Goal: Task Accomplishment & Management: Use online tool/utility

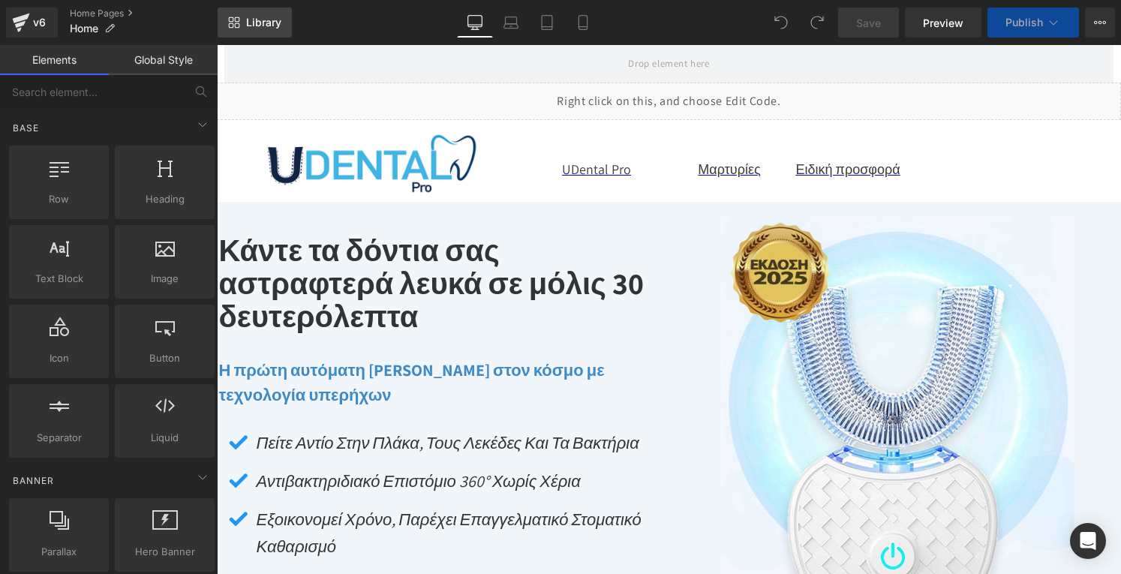
click at [260, 23] on span "Library" at bounding box center [263, 23] width 35 height 14
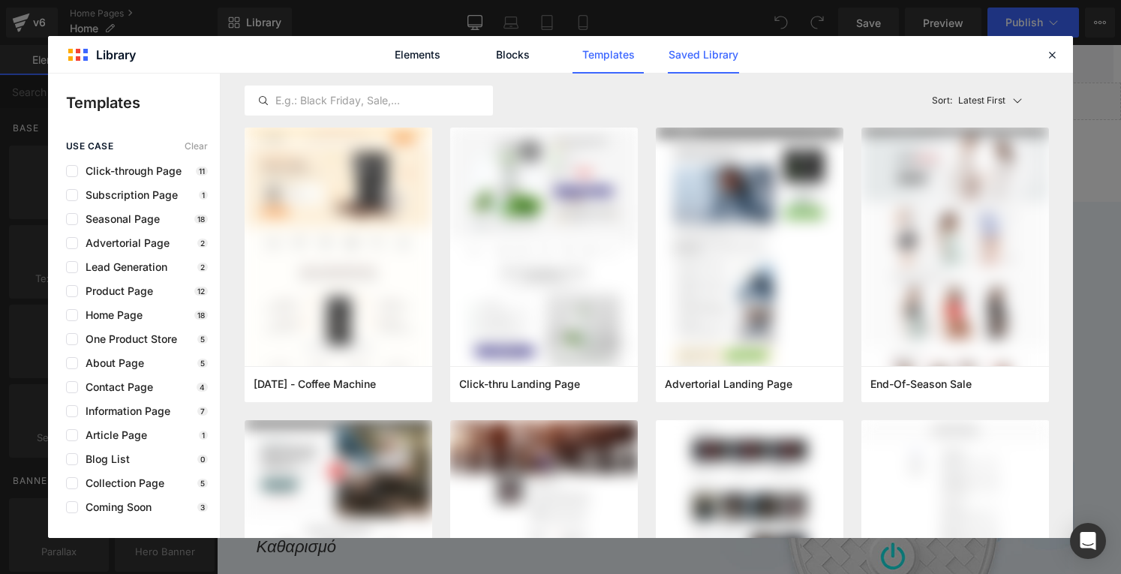
click at [714, 52] on link "Saved Library" at bounding box center [703, 55] width 71 height 38
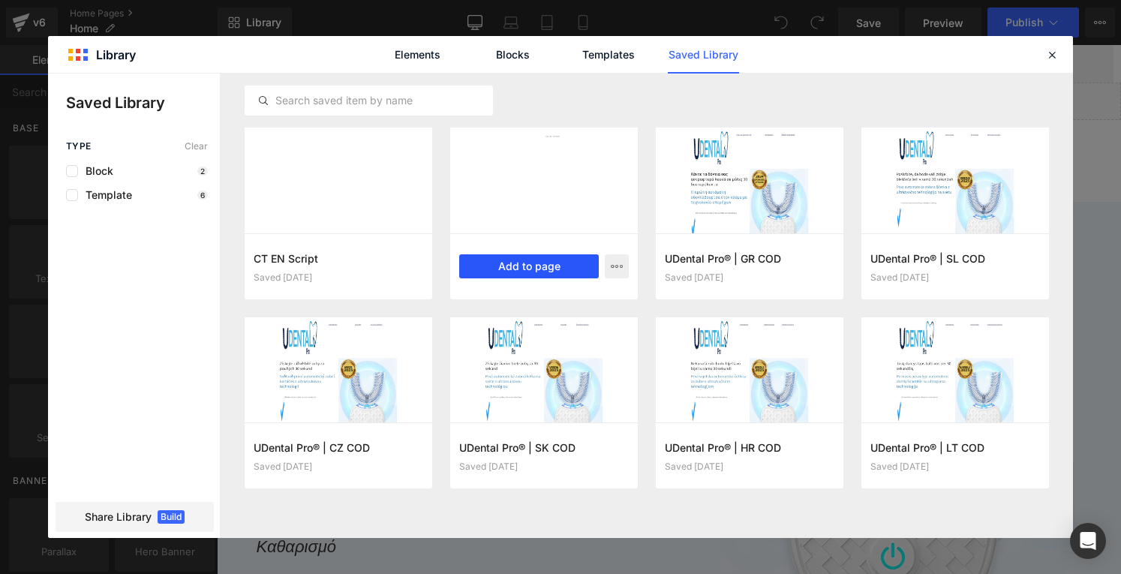
click at [533, 264] on button "Add to page" at bounding box center [529, 266] width 140 height 24
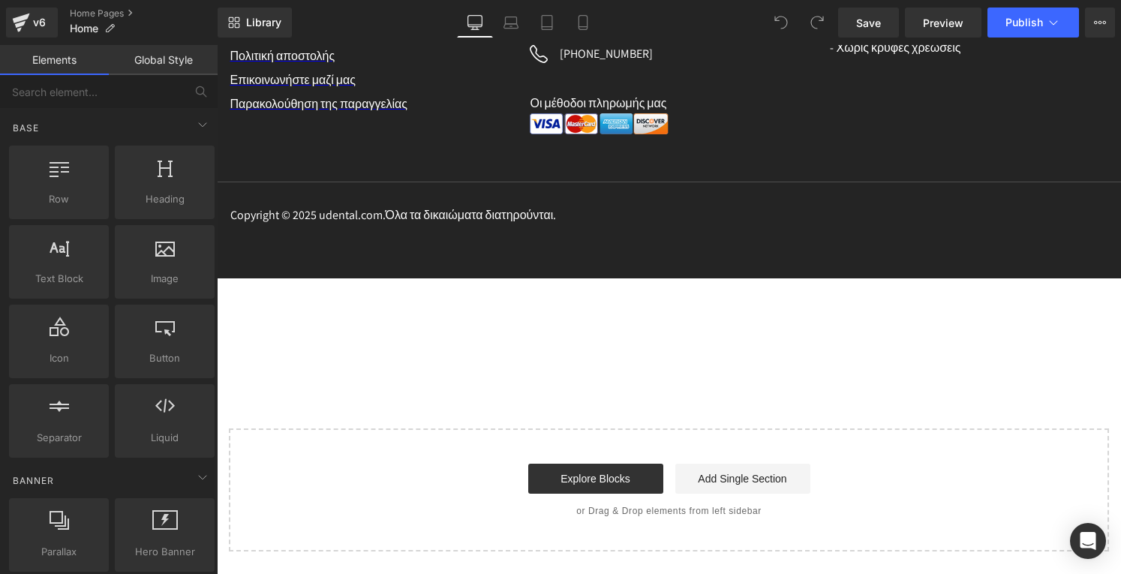
scroll to position [8937, 0]
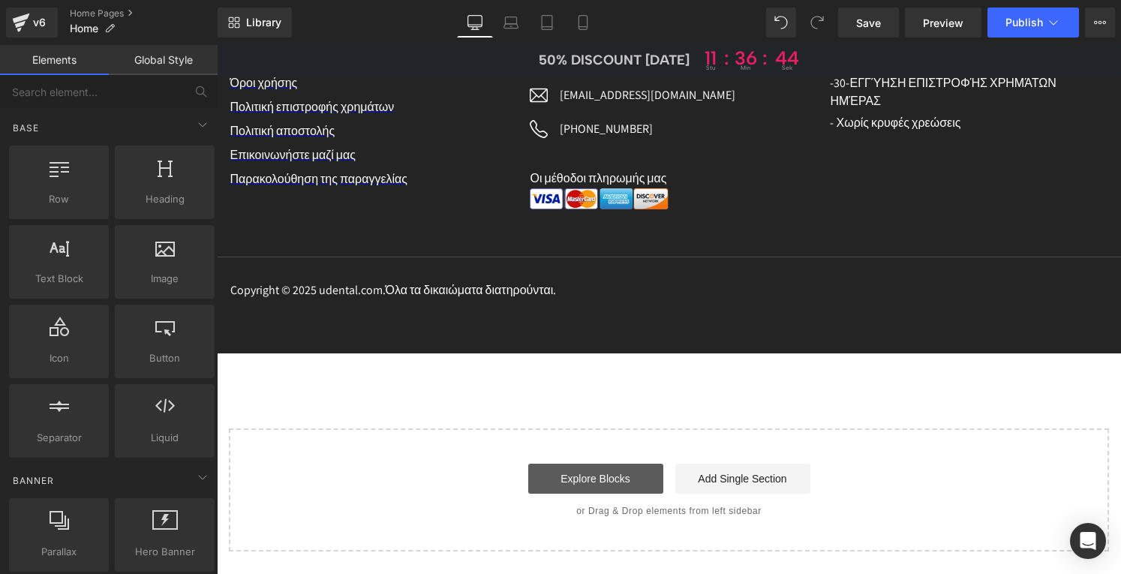
click at [575, 478] on link "Explore Blocks" at bounding box center [595, 479] width 135 height 30
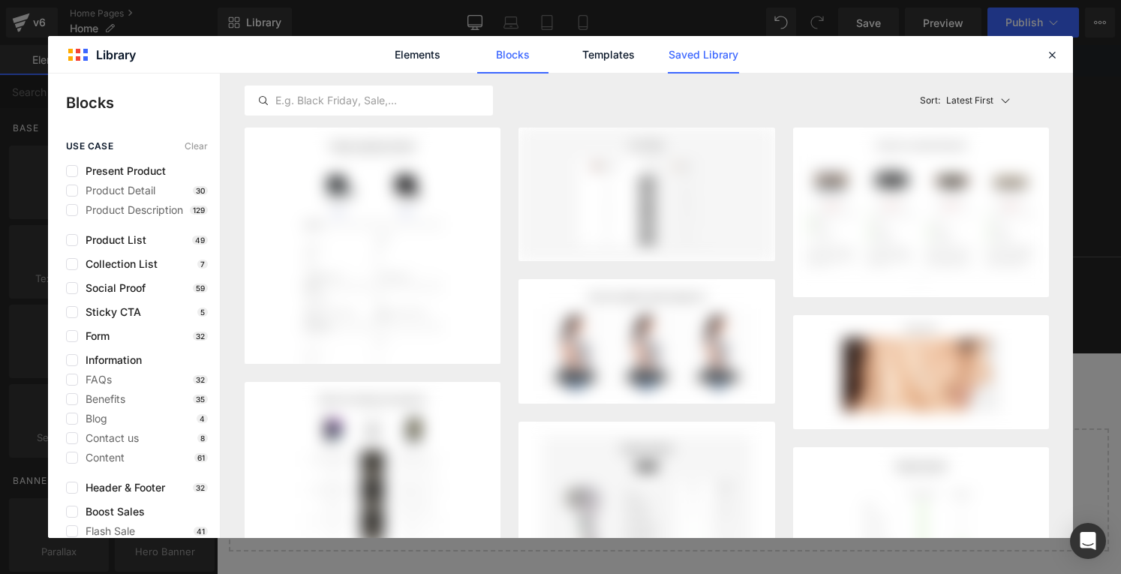
click at [727, 52] on link "Saved Library" at bounding box center [703, 55] width 71 height 38
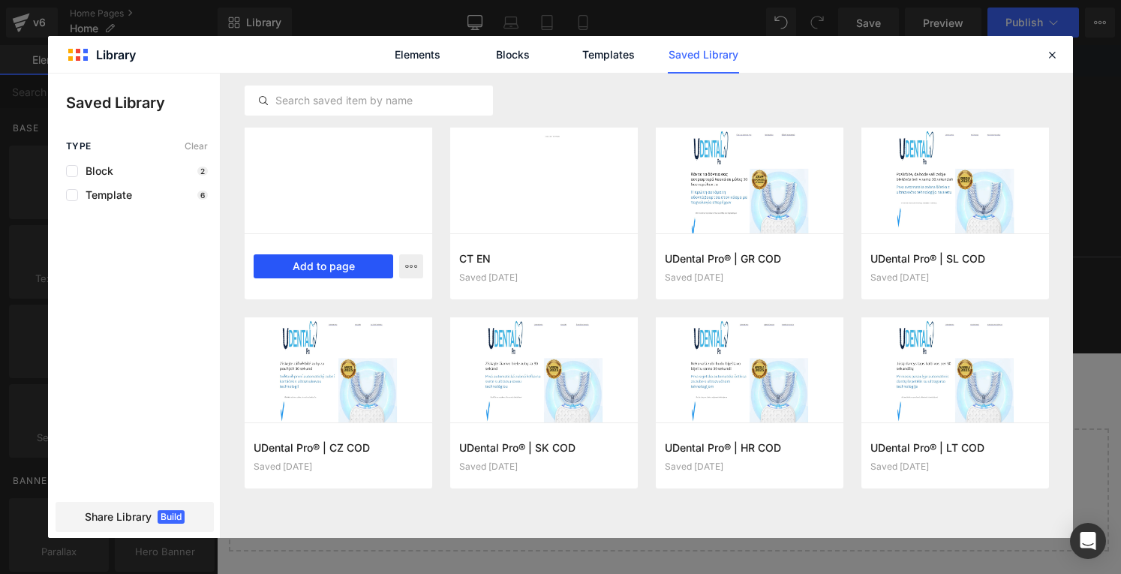
click at [316, 268] on button "Add to page" at bounding box center [324, 266] width 140 height 24
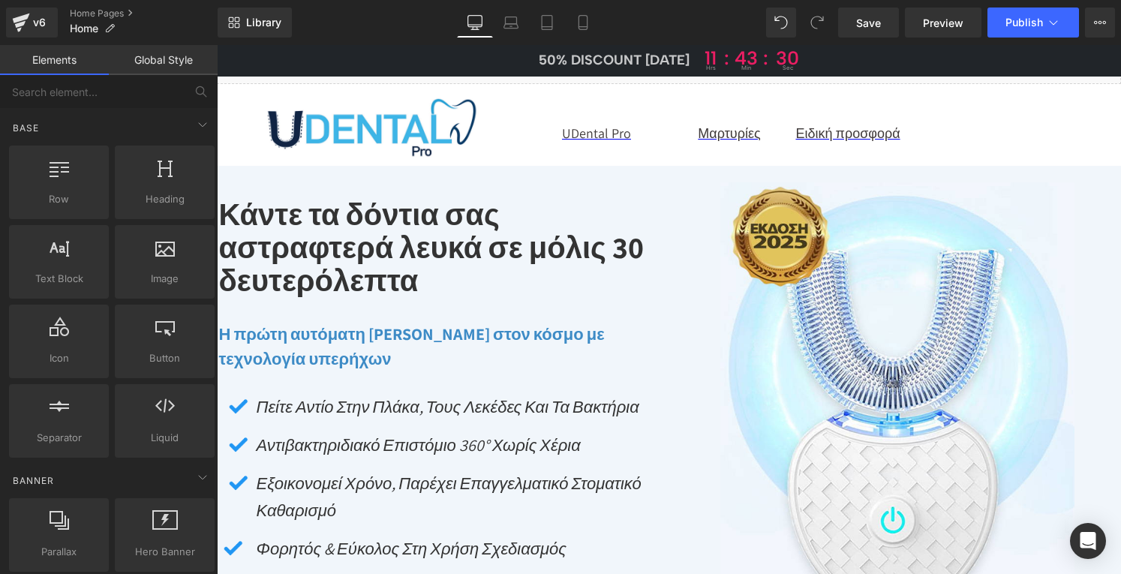
scroll to position [0, 0]
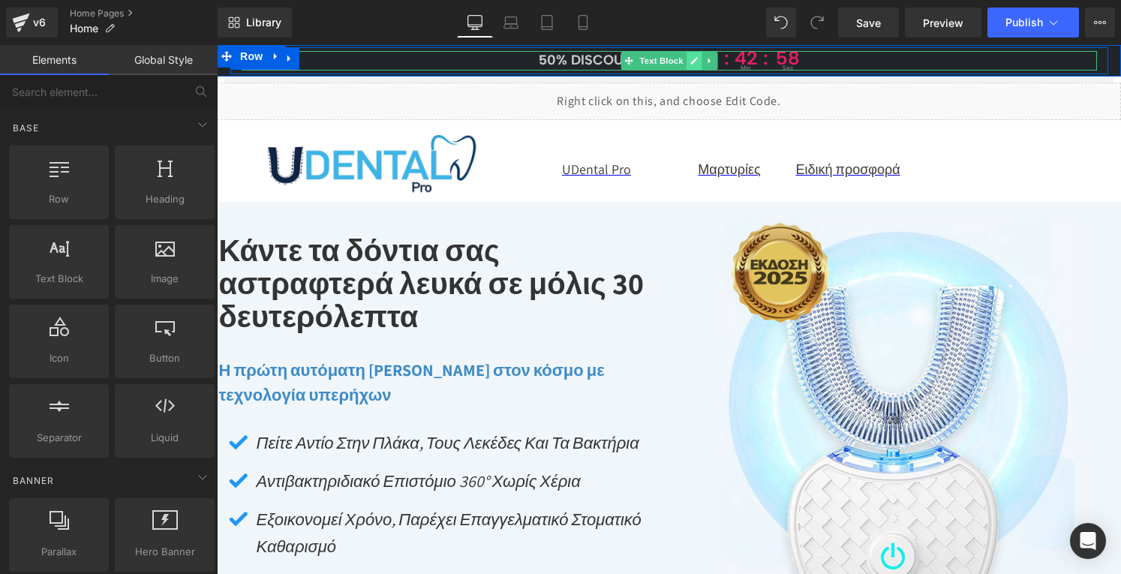
click at [686, 61] on link at bounding box center [694, 61] width 16 height 18
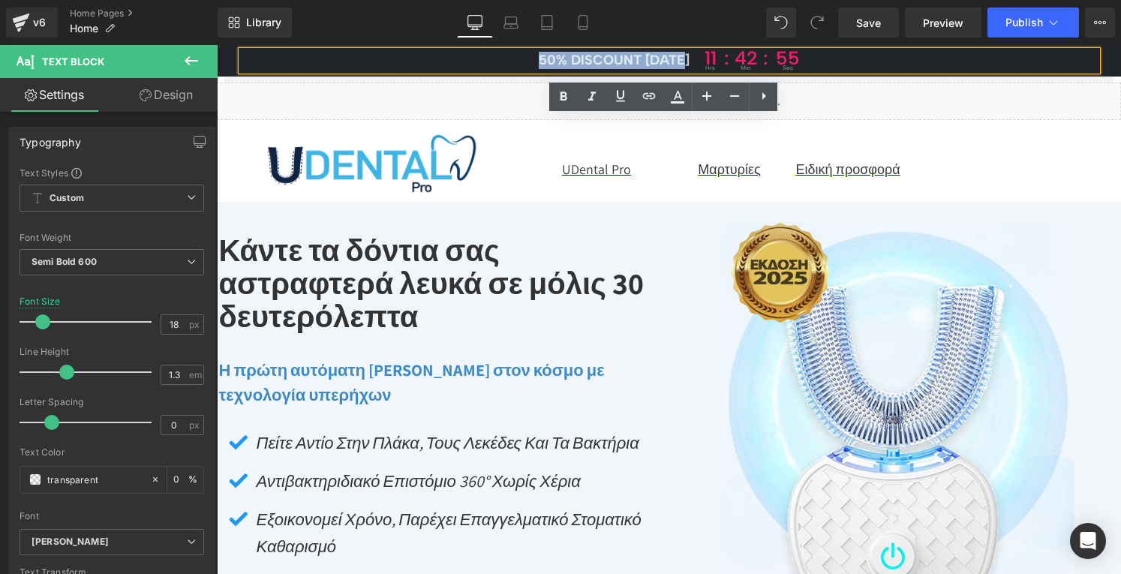
drag, startPoint x: 684, startPoint y: 58, endPoint x: 533, endPoint y: 62, distance: 150.9
click at [539, 62] on span "50% DISCOUNT [DATE]" at bounding box center [614, 60] width 151 height 17
paste div
drag, startPoint x: 533, startPoint y: 62, endPoint x: 683, endPoint y: 56, distance: 149.4
click at [683, 56] on span "50% DISCOUNT [DATE]" at bounding box center [614, 60] width 151 height 17
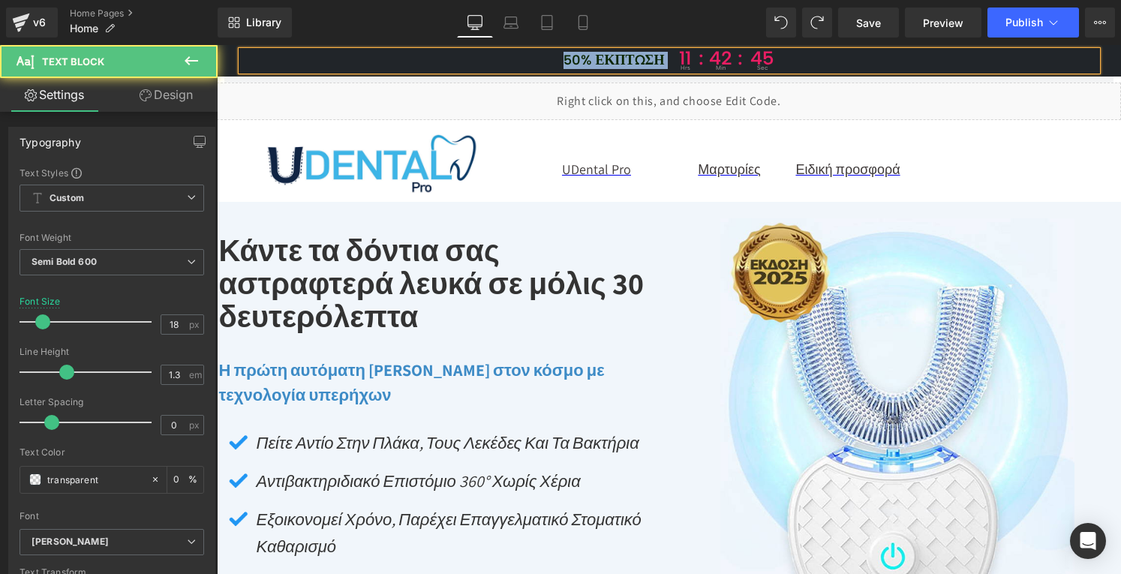
drag, startPoint x: 668, startPoint y: 58, endPoint x: 495, endPoint y: 64, distance: 172.7
click at [495, 64] on p "50% έκπτωση 11 hrs : 42 : min 45 sec" at bounding box center [669, 61] width 855 height 20
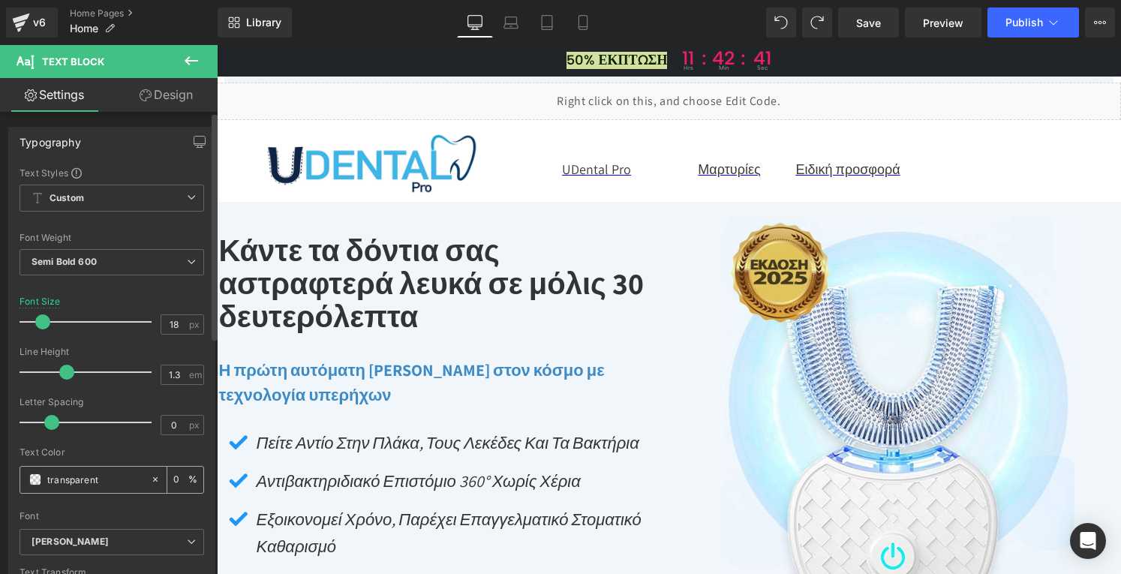
click at [107, 475] on input "transparent" at bounding box center [95, 479] width 96 height 17
click at [150, 475] on icon at bounding box center [155, 479] width 11 height 11
click at [80, 479] on input "transparent" at bounding box center [95, 479] width 96 height 17
click at [167, 91] on link "Design" at bounding box center [166, 95] width 109 height 34
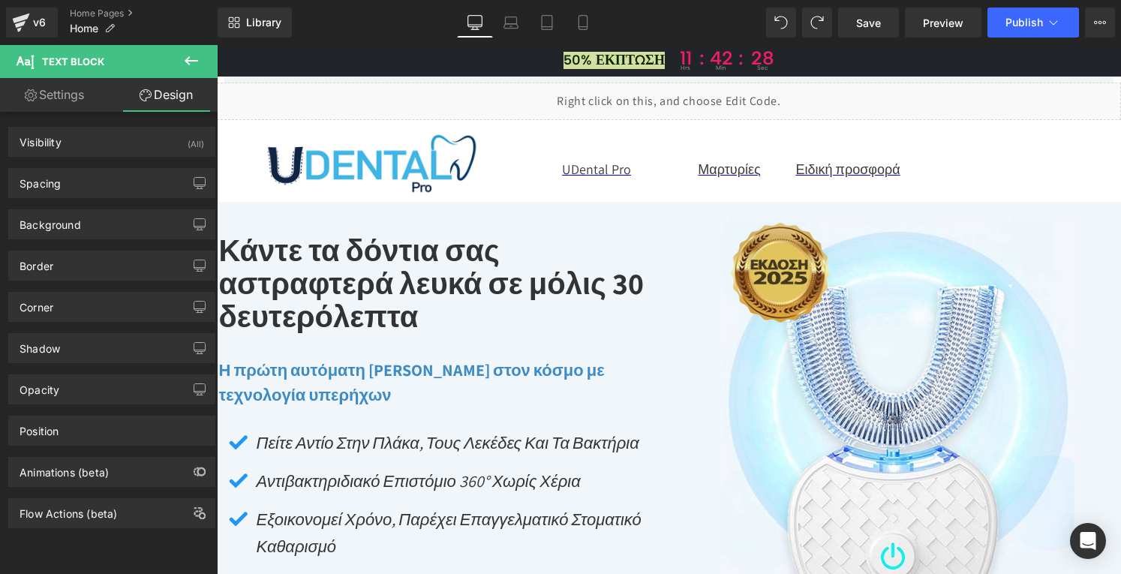
click at [69, 98] on link "Settings" at bounding box center [54, 95] width 109 height 34
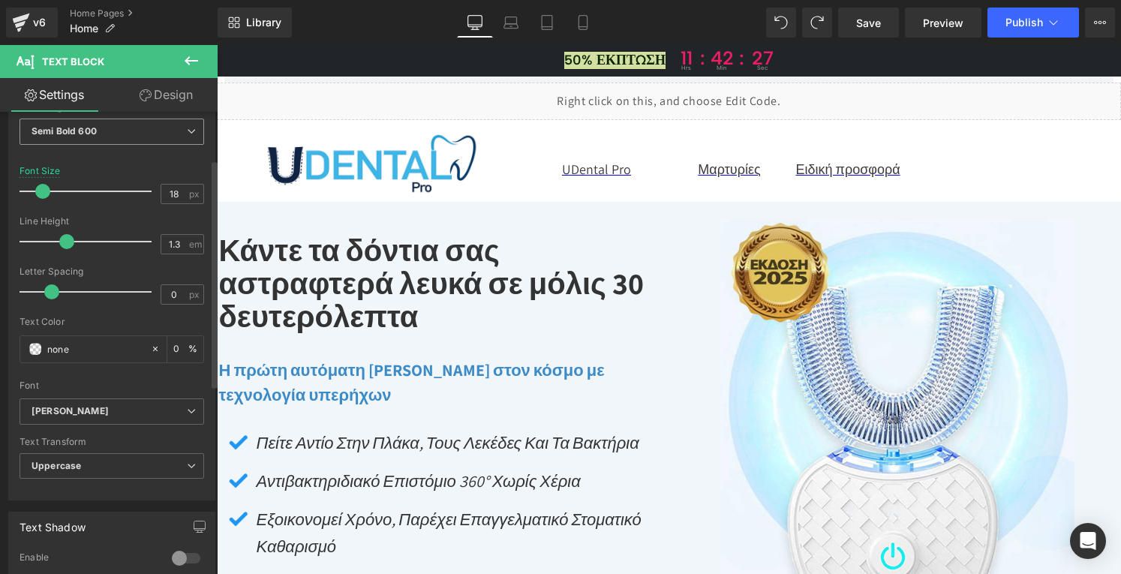
scroll to position [225, 0]
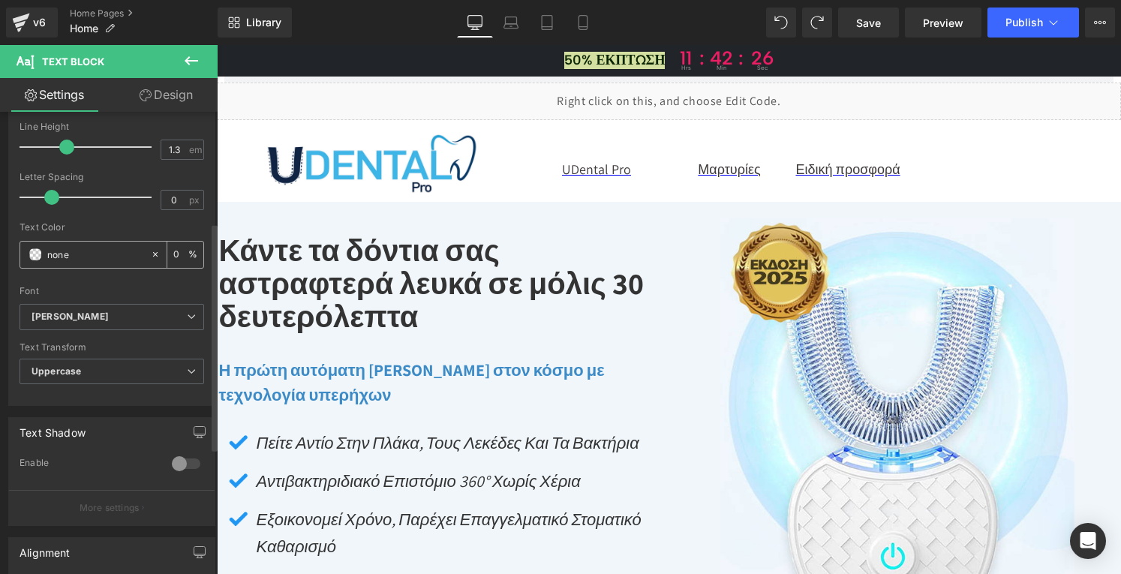
click at [35, 253] on span at bounding box center [35, 254] width 12 height 12
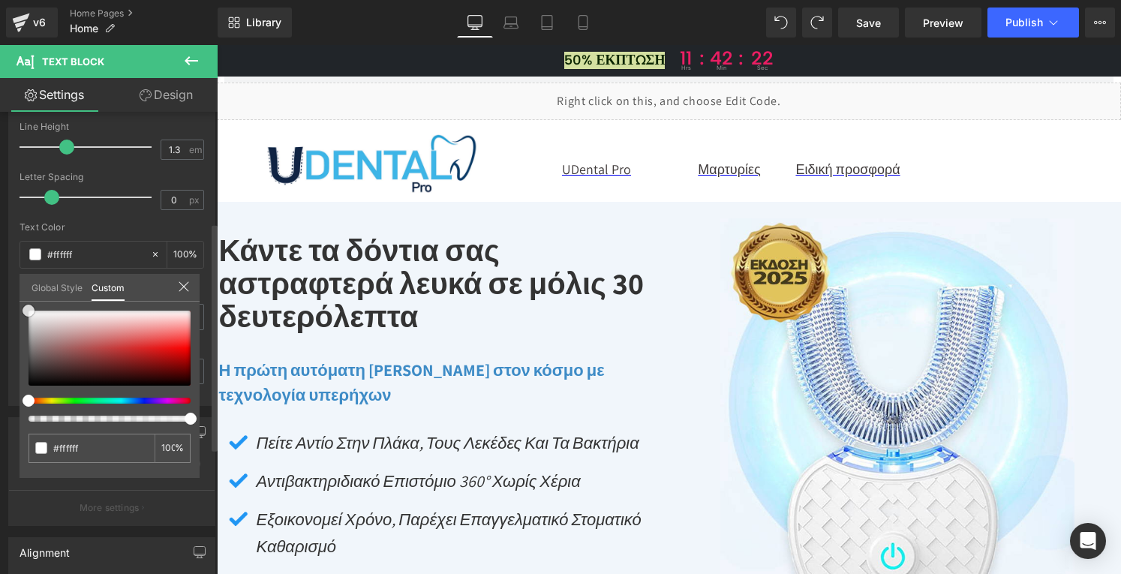
drag, startPoint x: 27, startPoint y: 380, endPoint x: 21, endPoint y: 290, distance: 91.0
click at [21, 290] on div "Global Style Custom Setup Global Style none 0 %" at bounding box center [110, 297] width 180 height 46
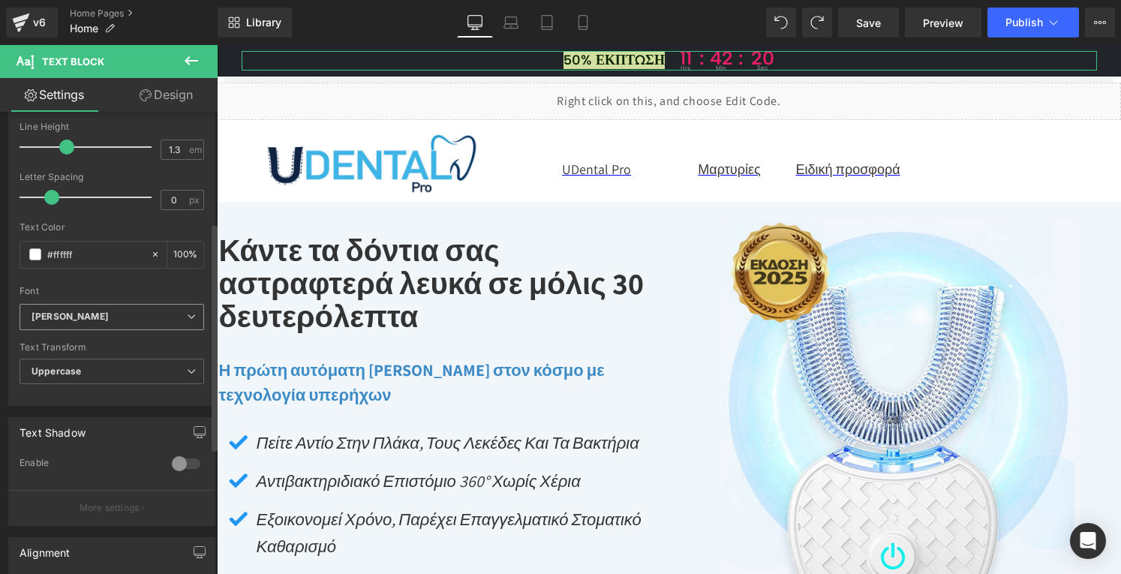
click at [107, 316] on b "[PERSON_NAME]" at bounding box center [109, 317] width 155 height 13
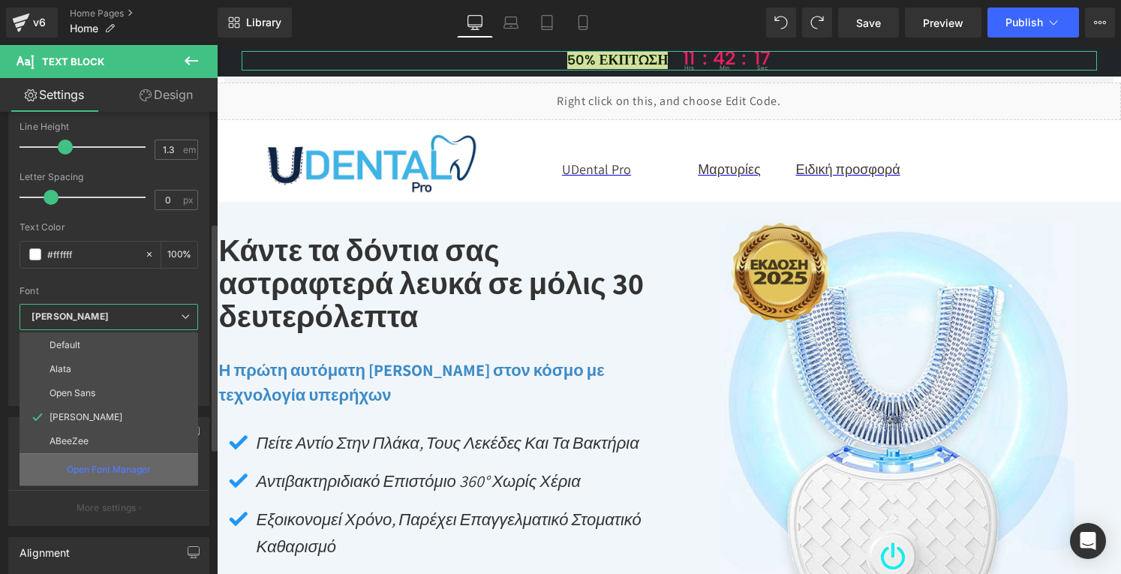
click at [103, 468] on p "Open Font Manager" at bounding box center [109, 470] width 84 height 14
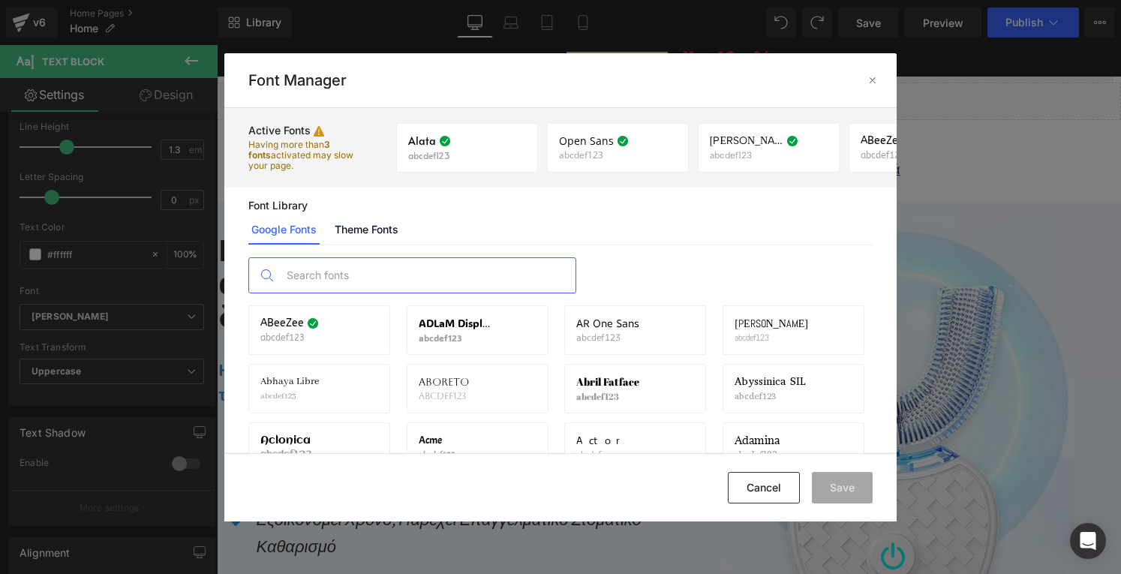
click at [294, 280] on input "text" at bounding box center [427, 275] width 296 height 35
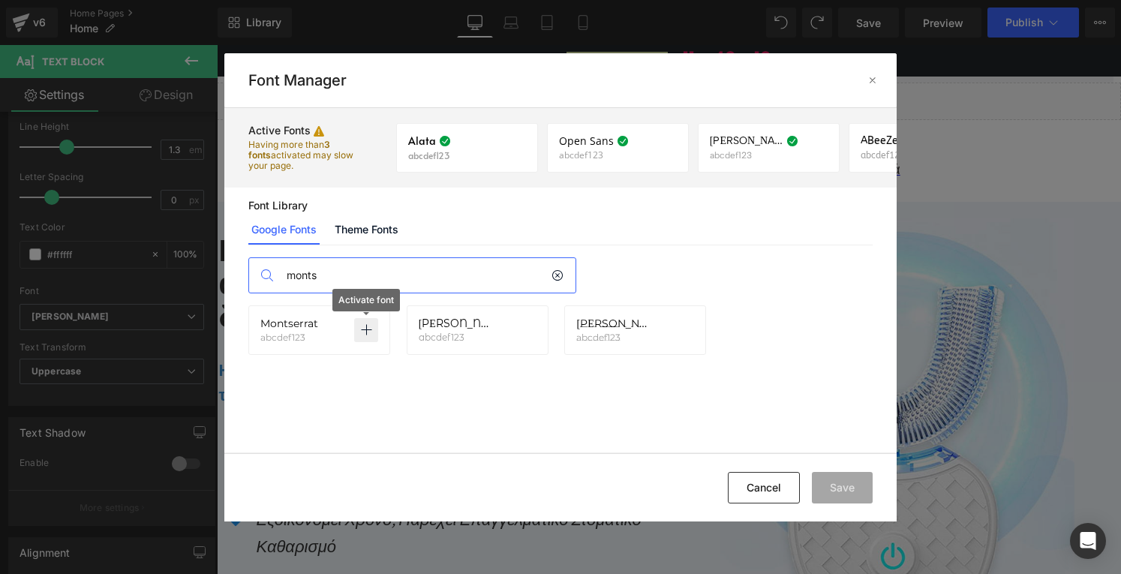
type input "monts"
click at [375, 323] on p at bounding box center [366, 330] width 24 height 24
click at [846, 492] on button "Save" at bounding box center [842, 488] width 61 height 32
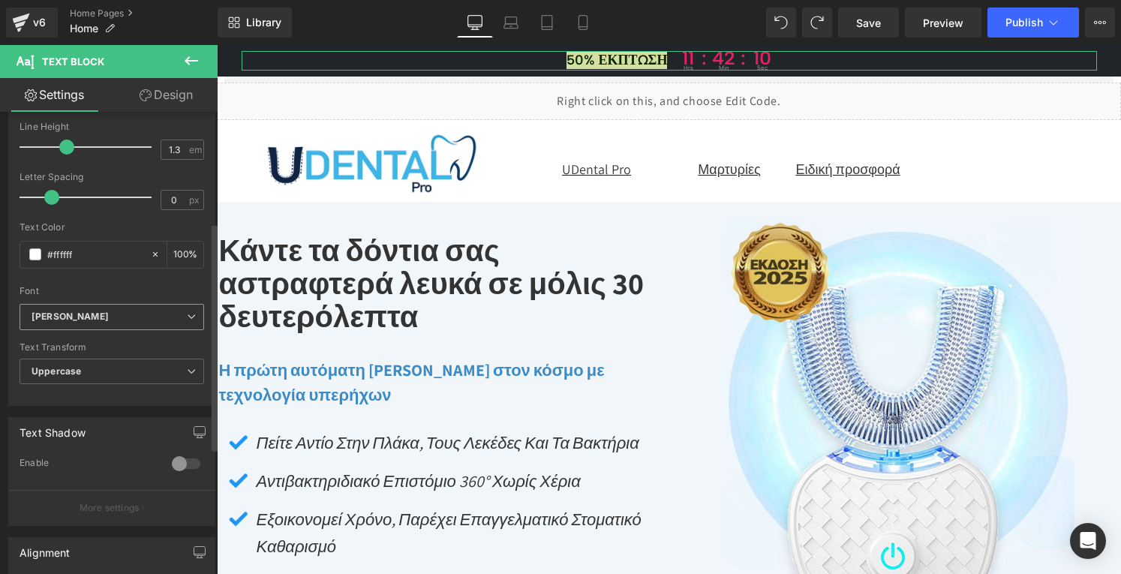
click at [74, 313] on icon "[PERSON_NAME]" at bounding box center [70, 317] width 77 height 13
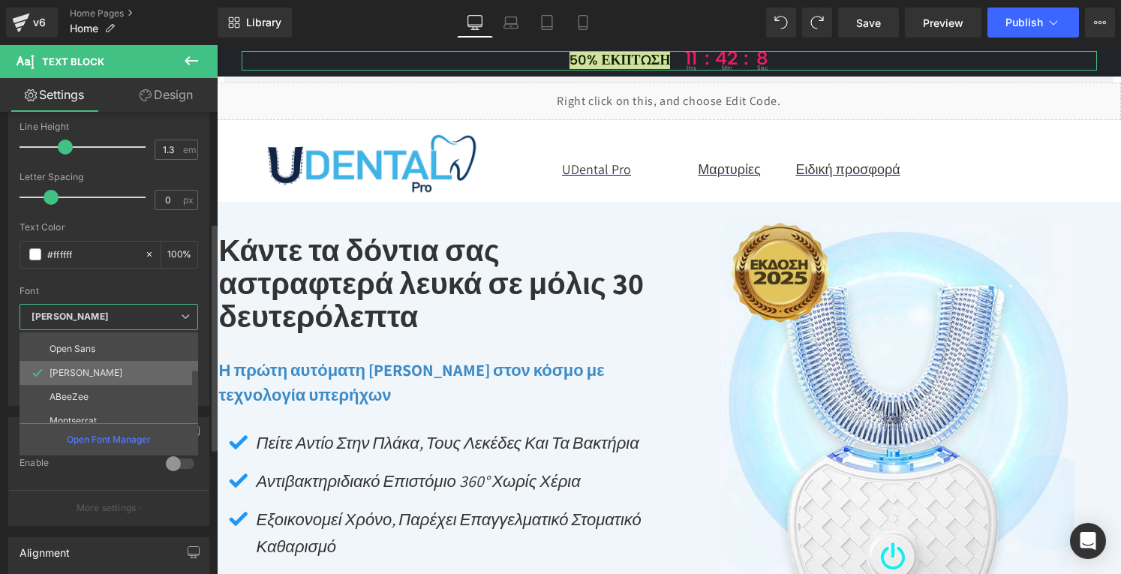
scroll to position [54, 0]
click at [95, 412] on p "Montserrat" at bounding box center [73, 410] width 47 height 11
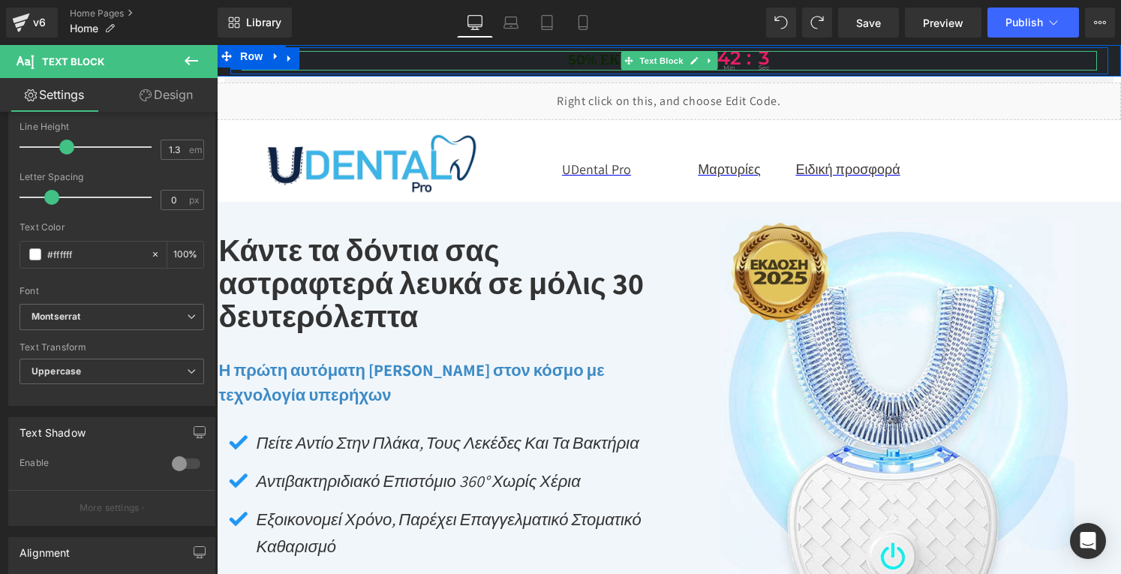
click at [588, 56] on font "50% έκπτωση" at bounding box center [619, 60] width 102 height 17
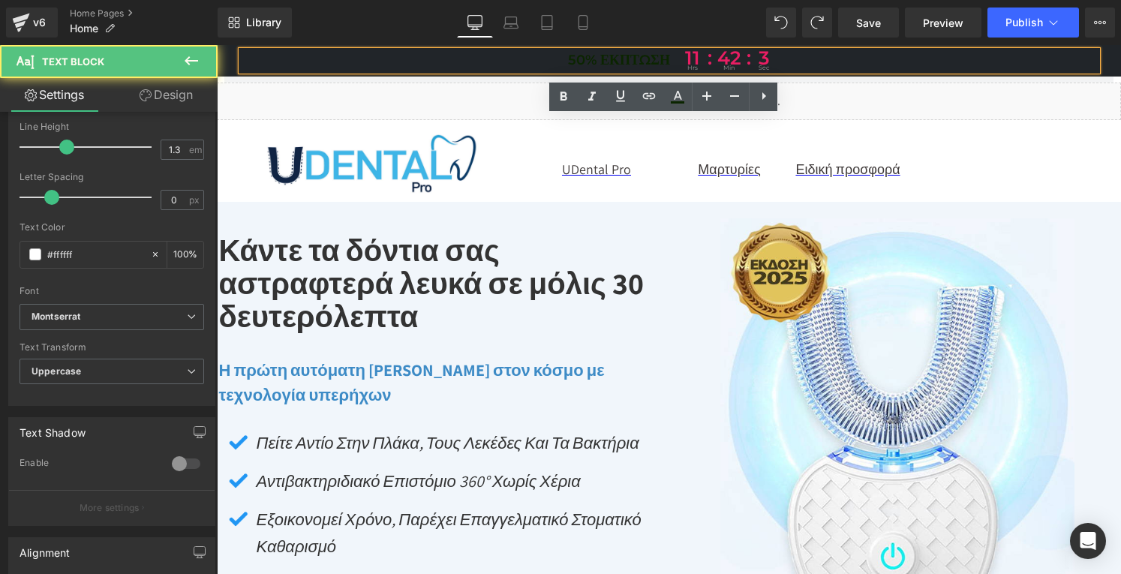
click at [588, 56] on font "50% έκπτωση" at bounding box center [619, 60] width 102 height 17
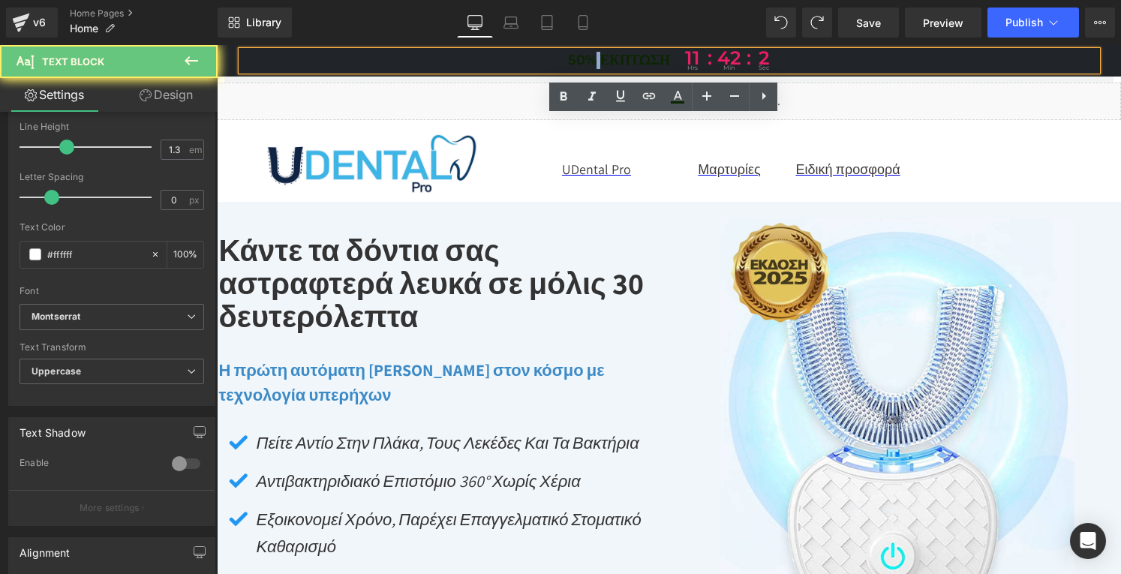
click at [588, 56] on font "50% έκπτωση" at bounding box center [619, 60] width 102 height 17
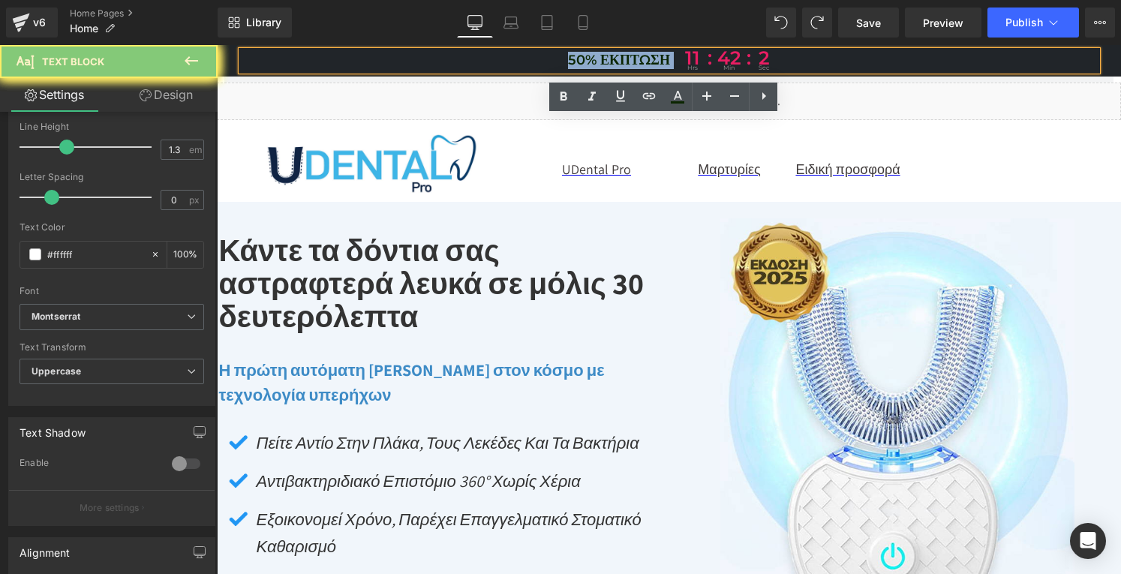
click at [588, 56] on font "50% έκπτωση" at bounding box center [619, 60] width 102 height 17
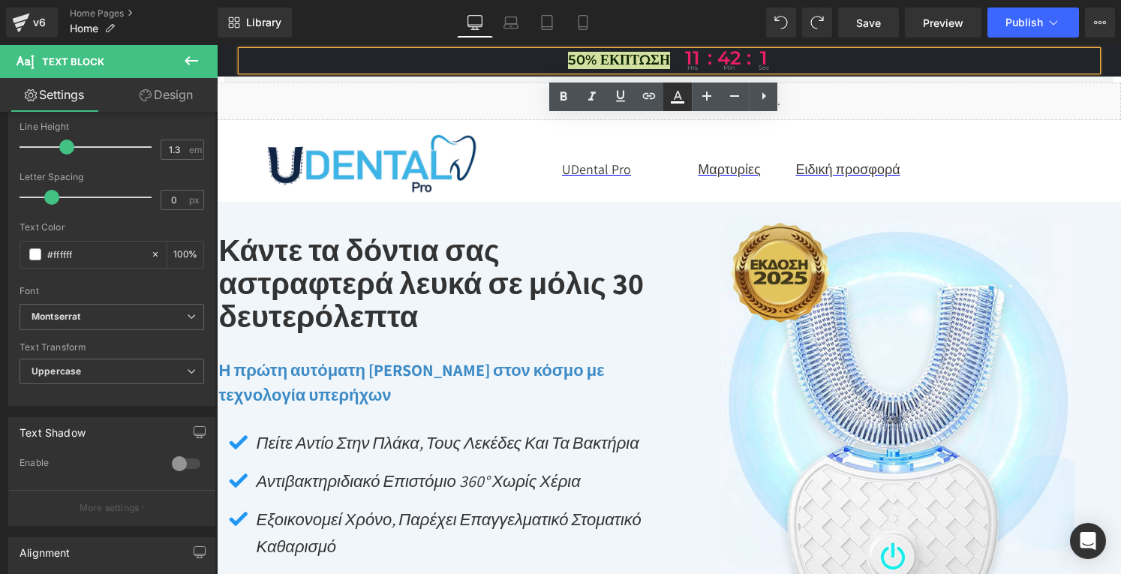
click at [680, 100] on icon at bounding box center [677, 97] width 18 height 18
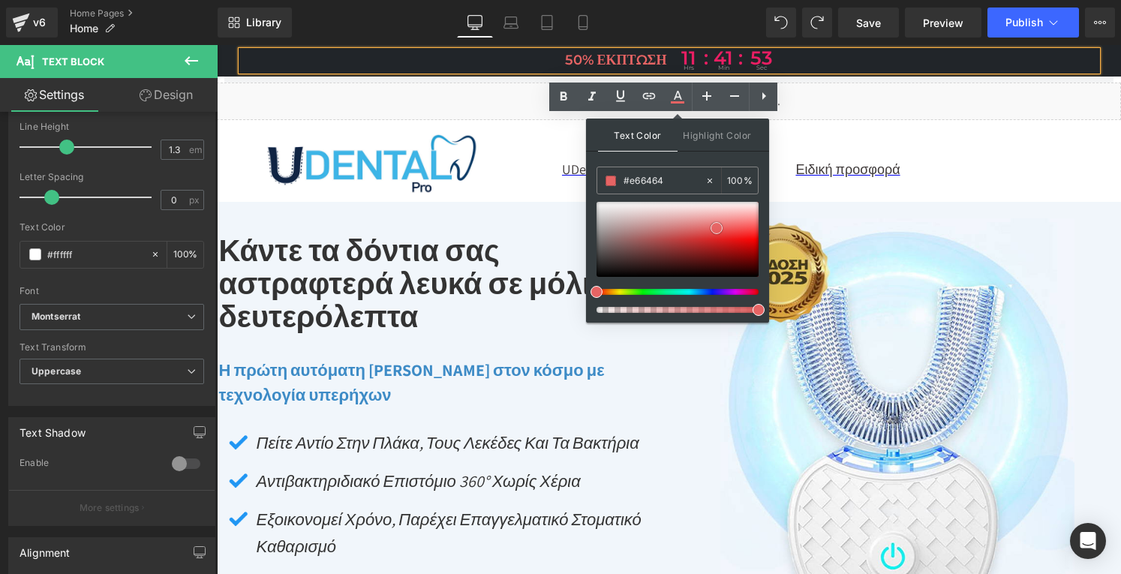
drag, startPoint x: 596, startPoint y: 199, endPoint x: 717, endPoint y: 225, distance: 122.9
click at [717, 225] on span at bounding box center [717, 228] width 12 height 12
click at [470, 110] on div "Liquid" at bounding box center [669, 102] width 904 height 38
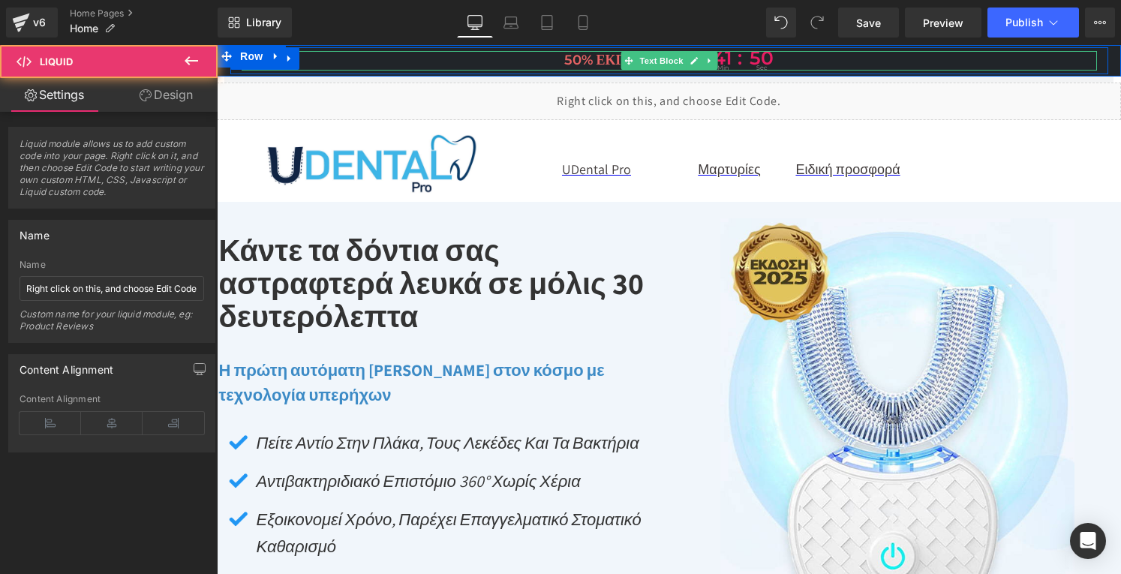
click at [602, 59] on span "50% έκπτωση" at bounding box center [615, 60] width 102 height 17
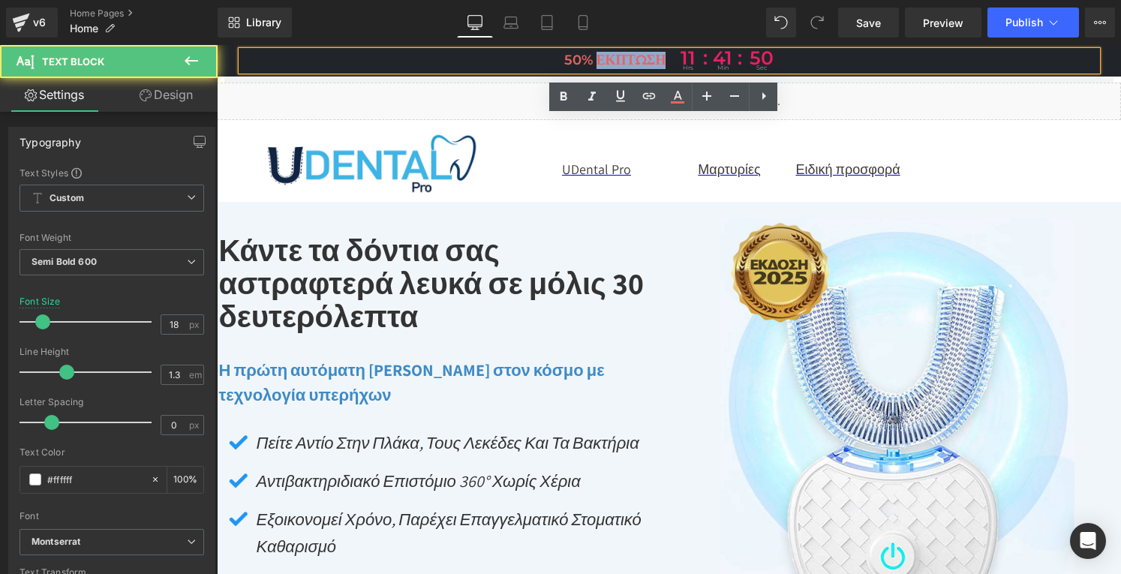
click at [602, 59] on span "50% έκπτωση" at bounding box center [615, 60] width 102 height 17
click at [602, 59] on span "50% έκπτωση" at bounding box center [614, 60] width 102 height 17
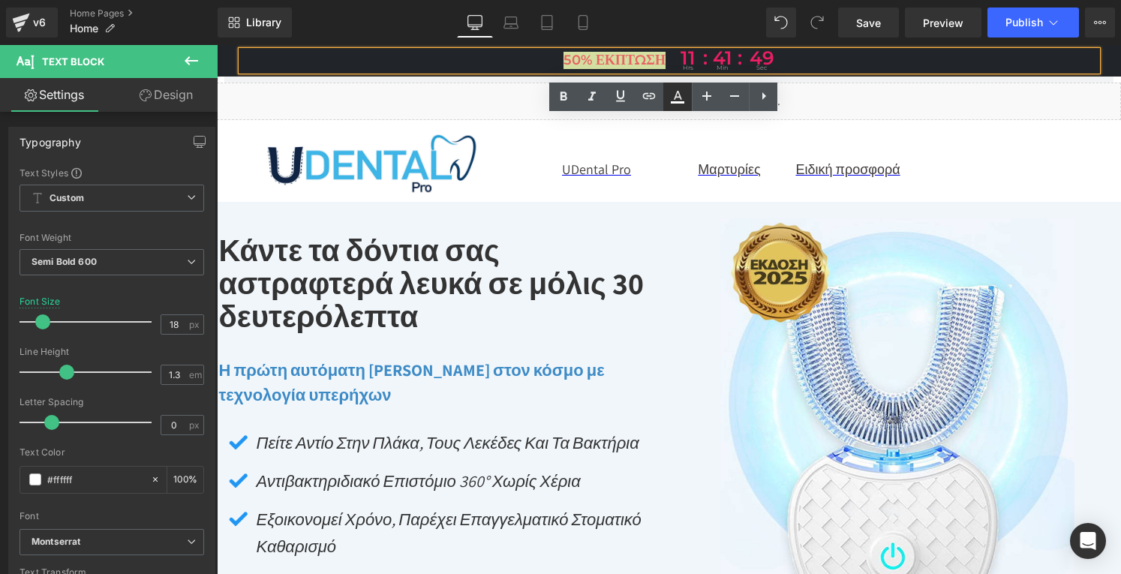
click at [672, 95] on icon at bounding box center [677, 97] width 18 height 18
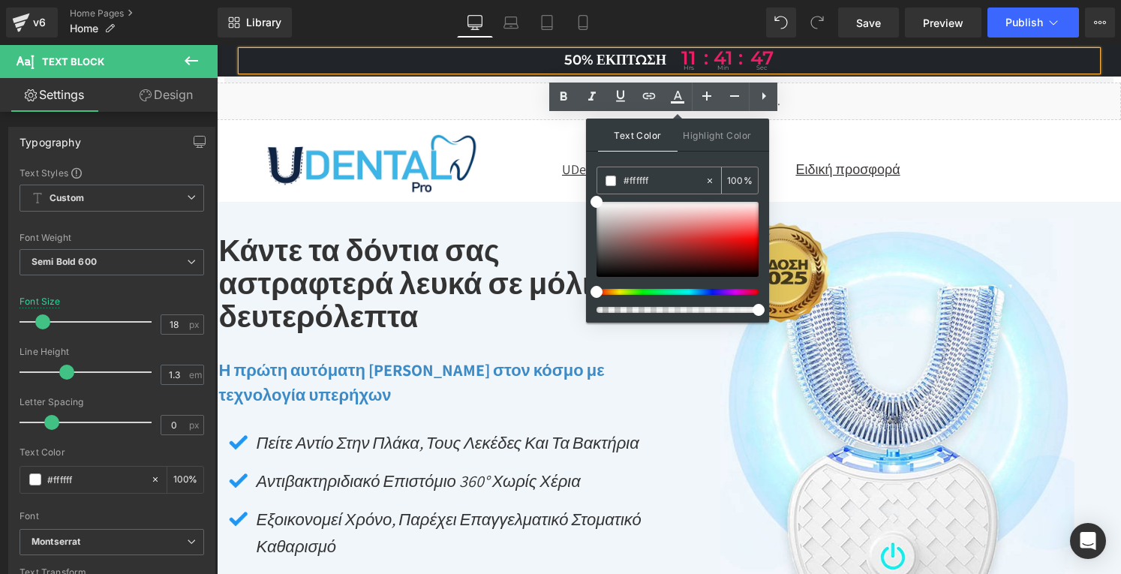
click at [609, 177] on span at bounding box center [610, 181] width 11 height 11
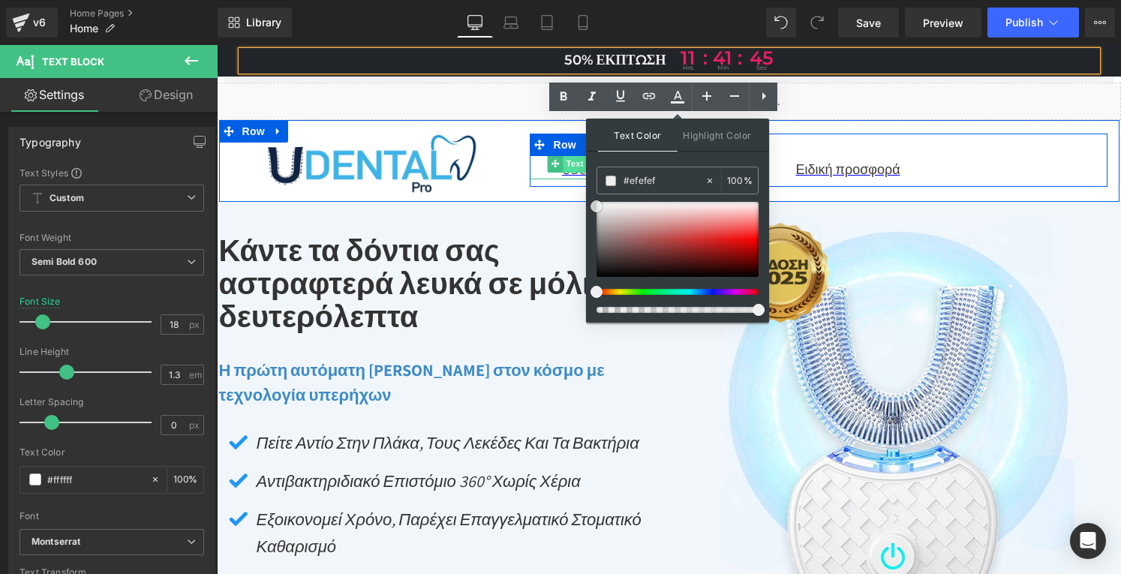
drag, startPoint x: 811, startPoint y: 244, endPoint x: 572, endPoint y: 167, distance: 251.5
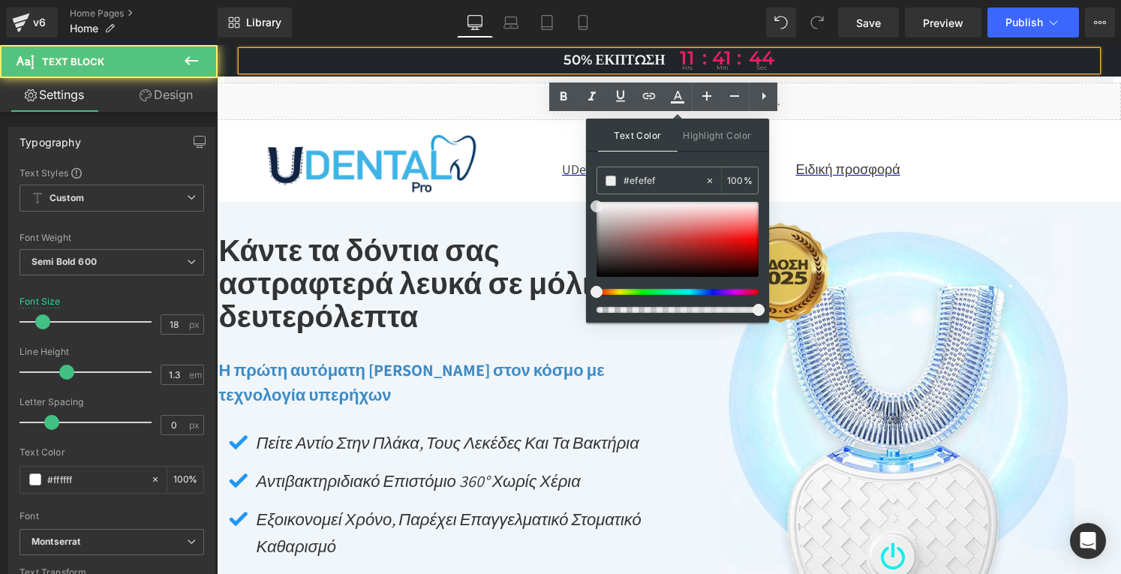
click at [456, 66] on p "50% έκπτωση 11 hrs : 41 : min 44 sec" at bounding box center [669, 61] width 855 height 20
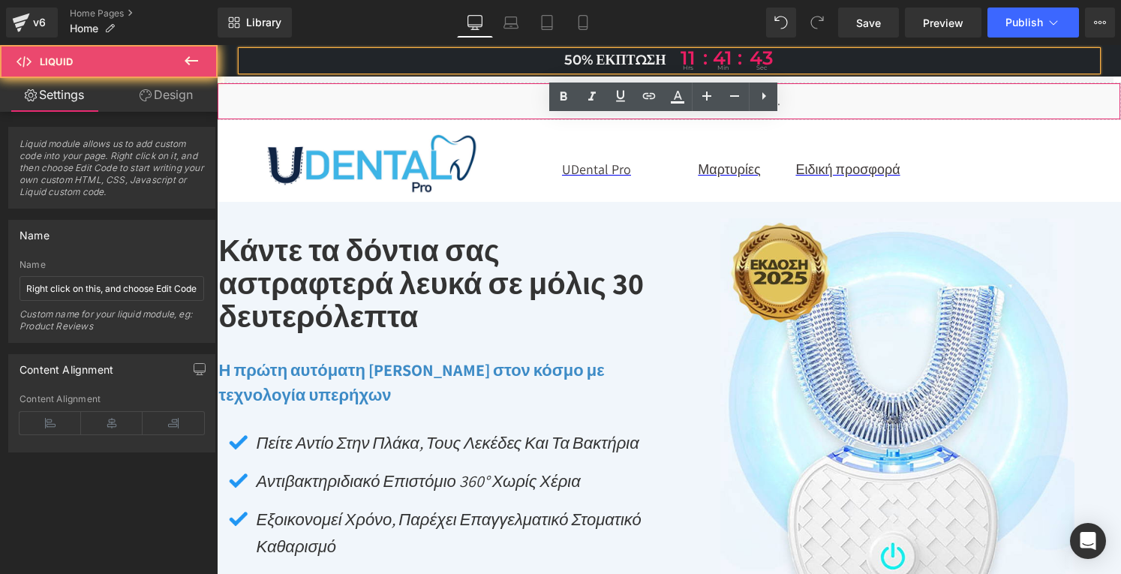
click at [464, 88] on div "Liquid" at bounding box center [669, 102] width 904 height 38
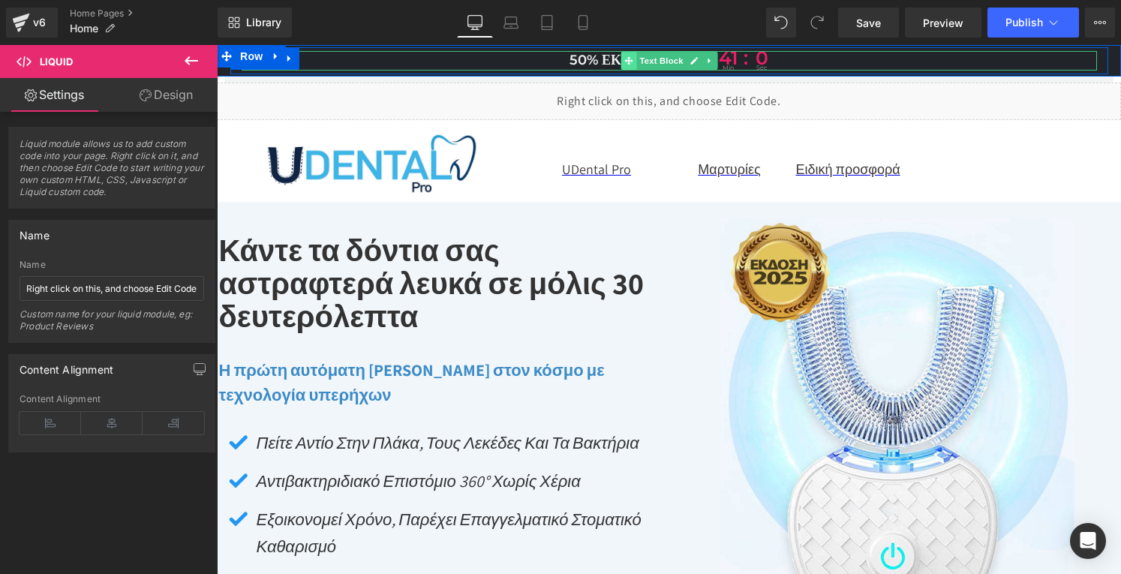
click at [621, 69] on span at bounding box center [628, 61] width 16 height 18
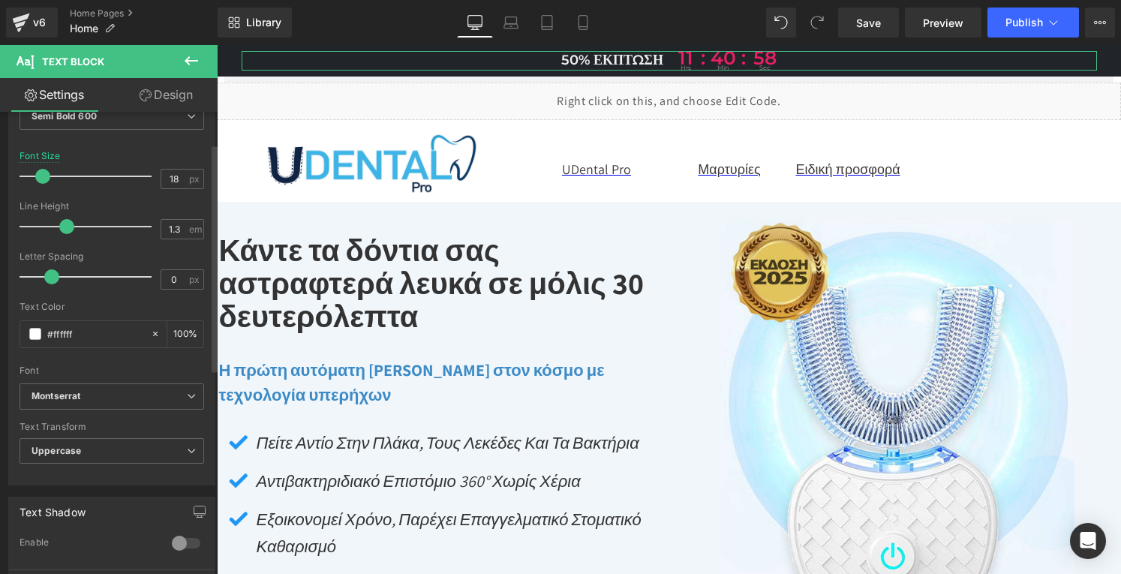
scroll to position [150, 0]
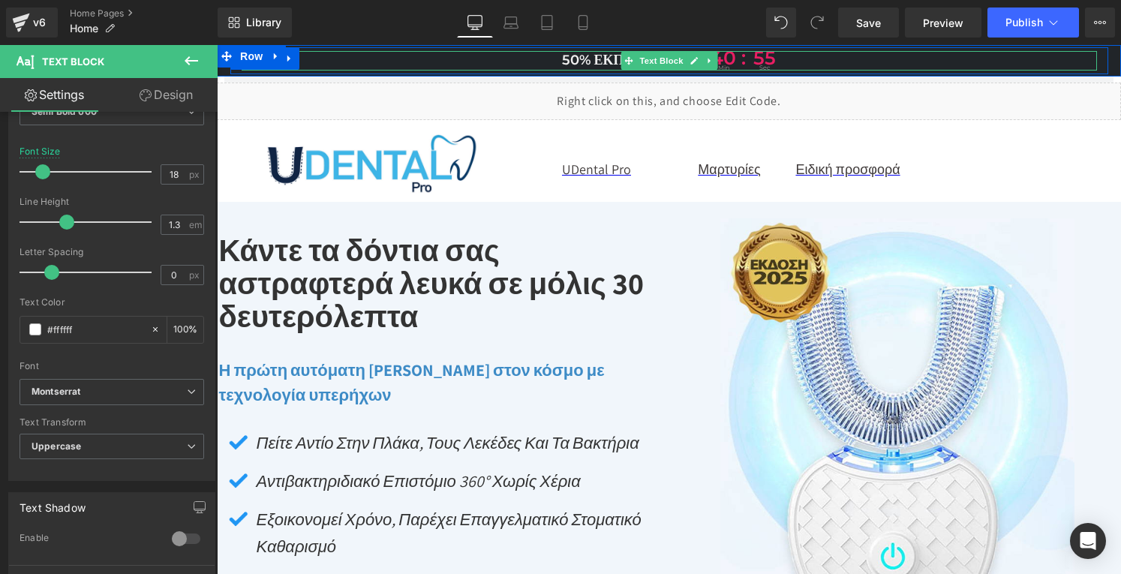
click at [624, 59] on icon at bounding box center [628, 60] width 8 height 9
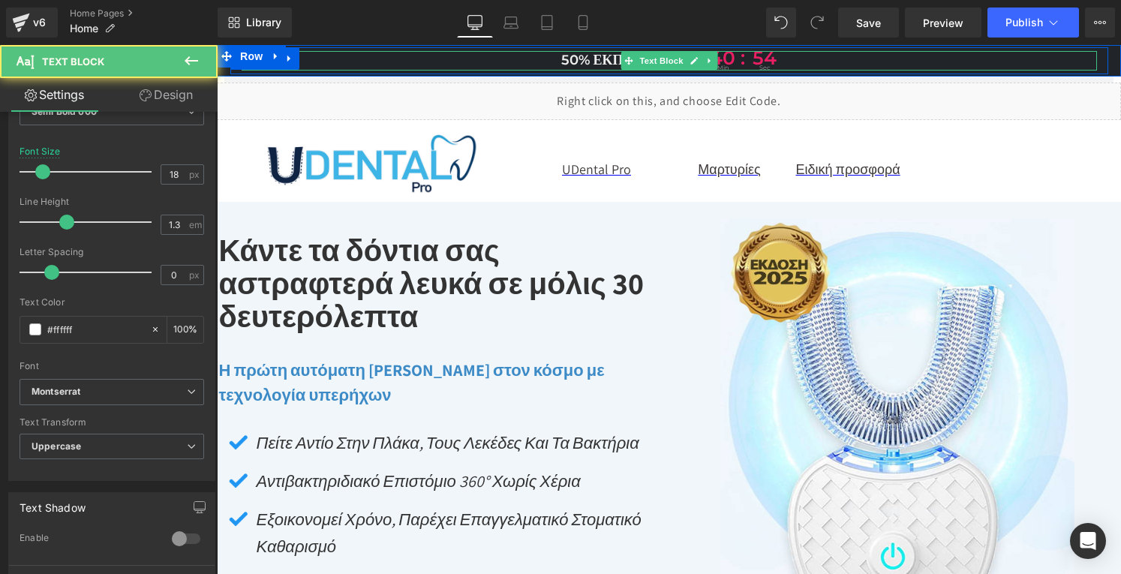
click at [593, 58] on span "50% έκπτωση" at bounding box center [612, 60] width 102 height 17
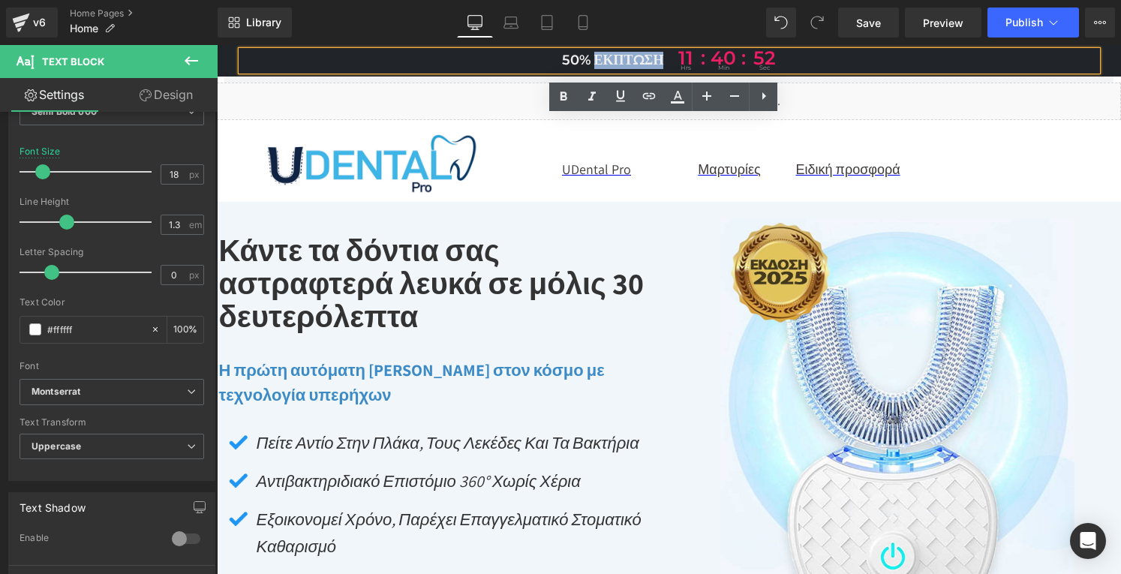
drag, startPoint x: 588, startPoint y: 56, endPoint x: 654, endPoint y: 58, distance: 66.0
click at [654, 58] on span "50% έκπτωση" at bounding box center [613, 60] width 102 height 17
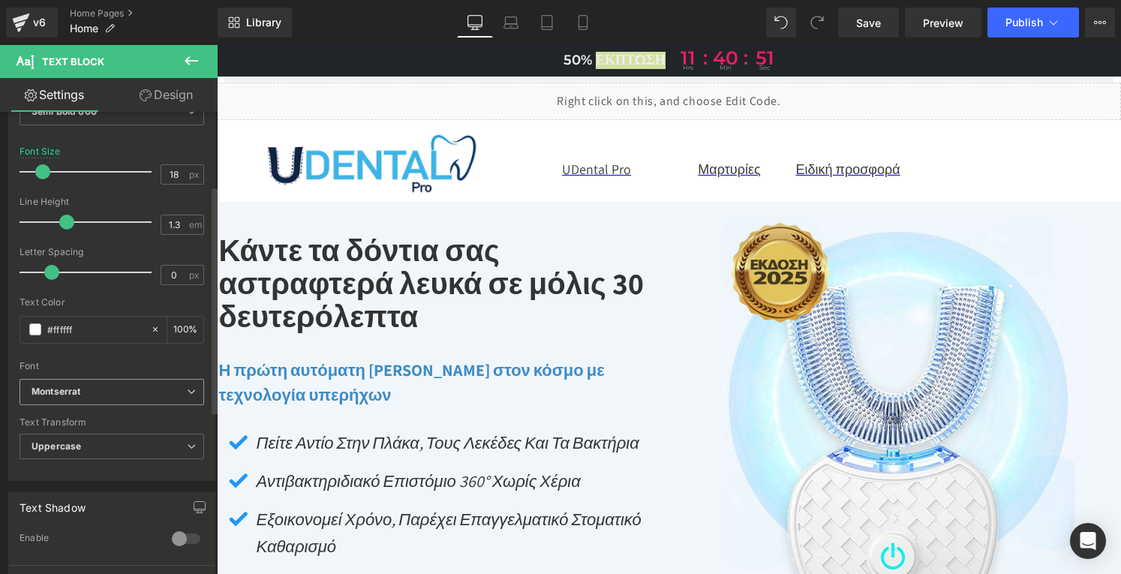
click at [114, 383] on span "Montserrat" at bounding box center [112, 392] width 185 height 26
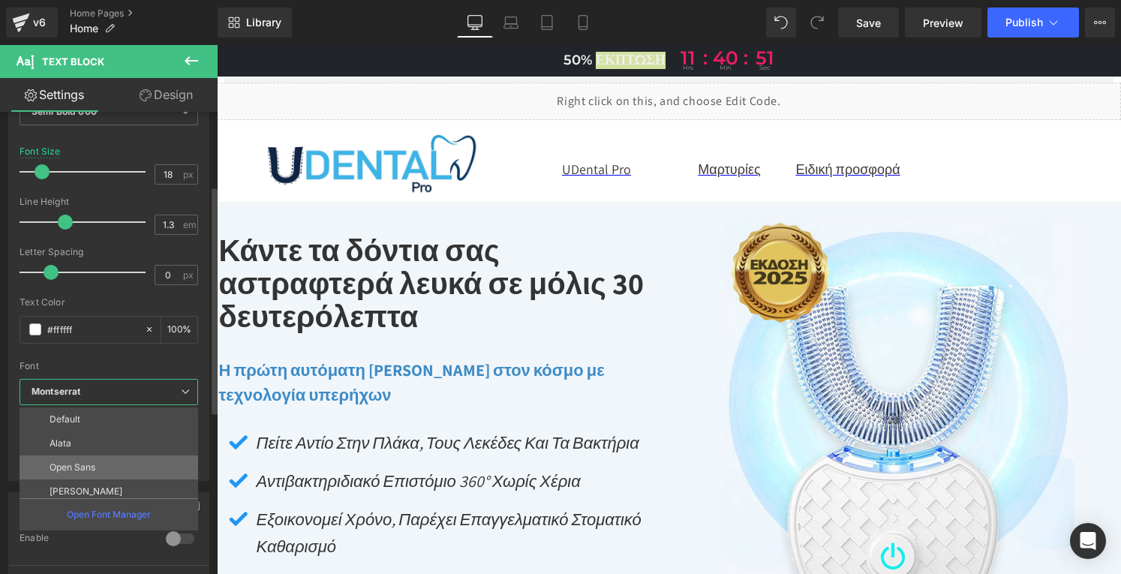
scroll to position [54, 0]
click at [83, 457] on p "ABeeZee" at bounding box center [69, 461] width 39 height 11
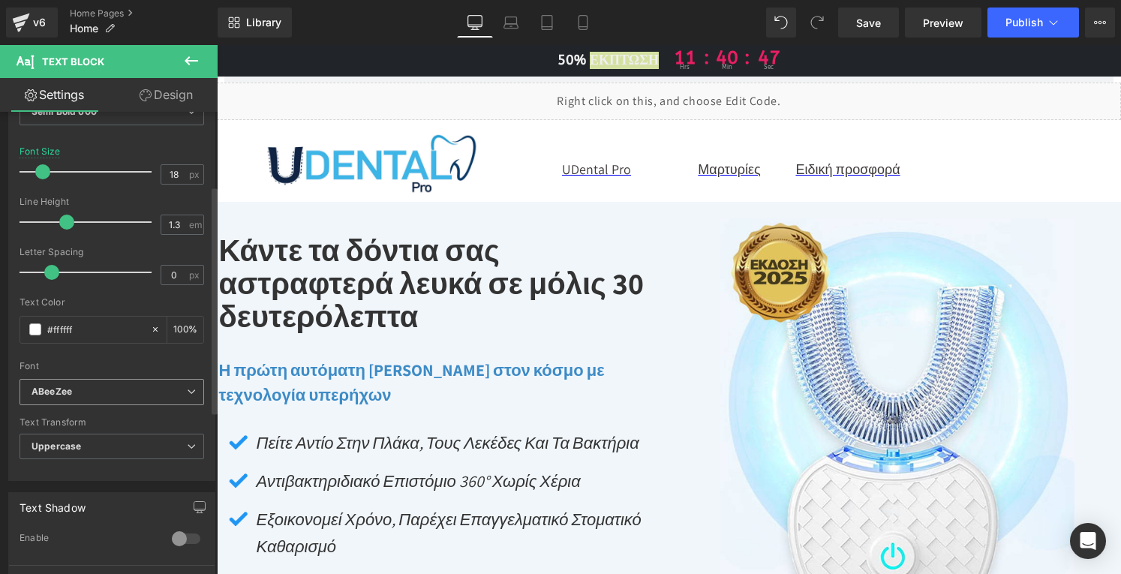
click at [72, 392] on b "ABeeZee" at bounding box center [109, 392] width 155 height 13
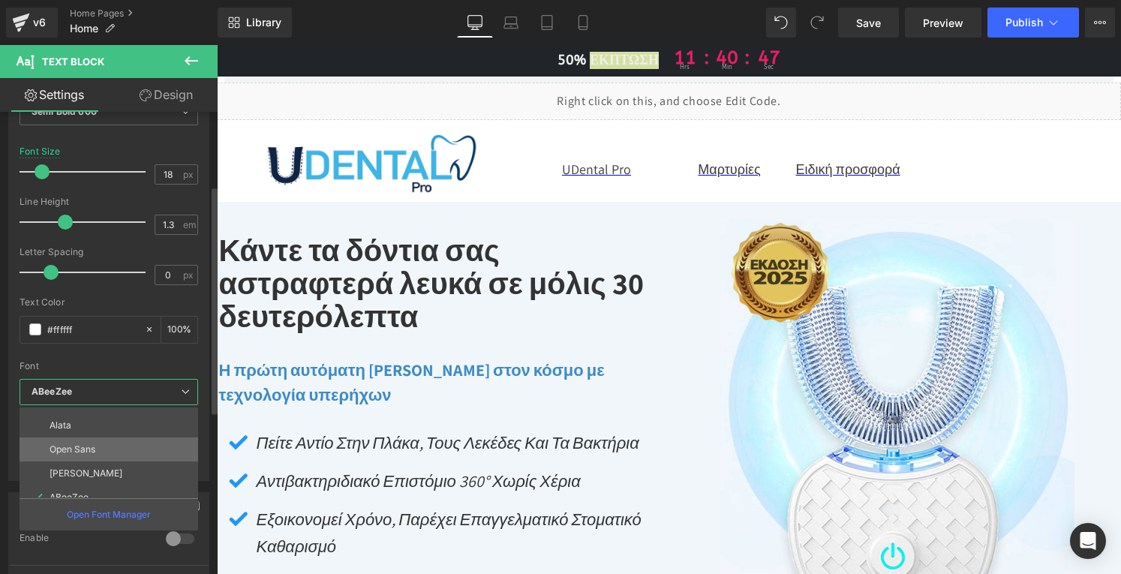
scroll to position [0, 0]
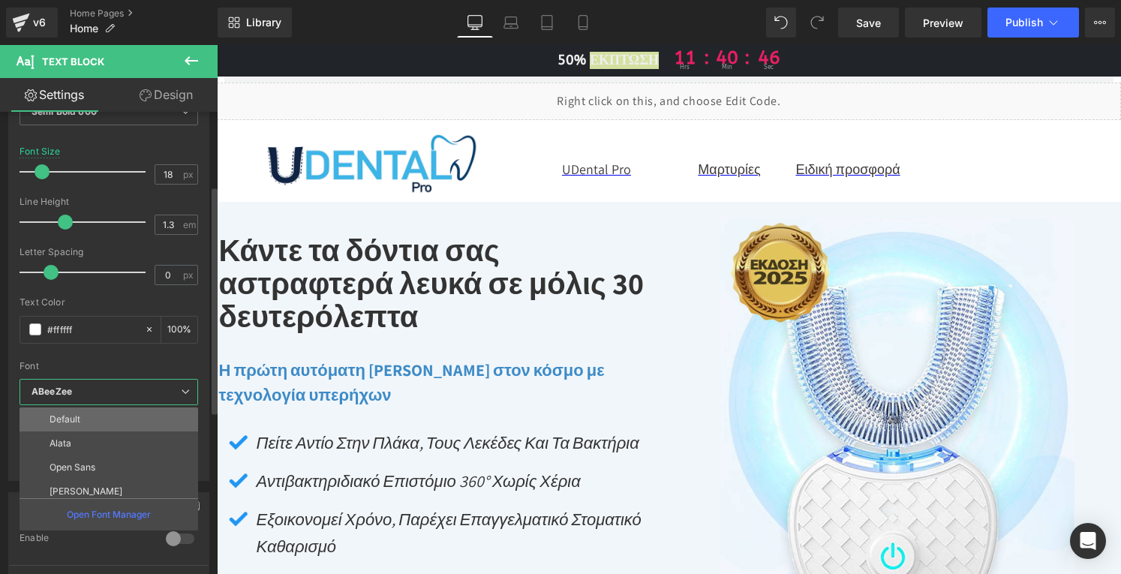
click at [77, 416] on p "Default" at bounding box center [65, 419] width 31 height 11
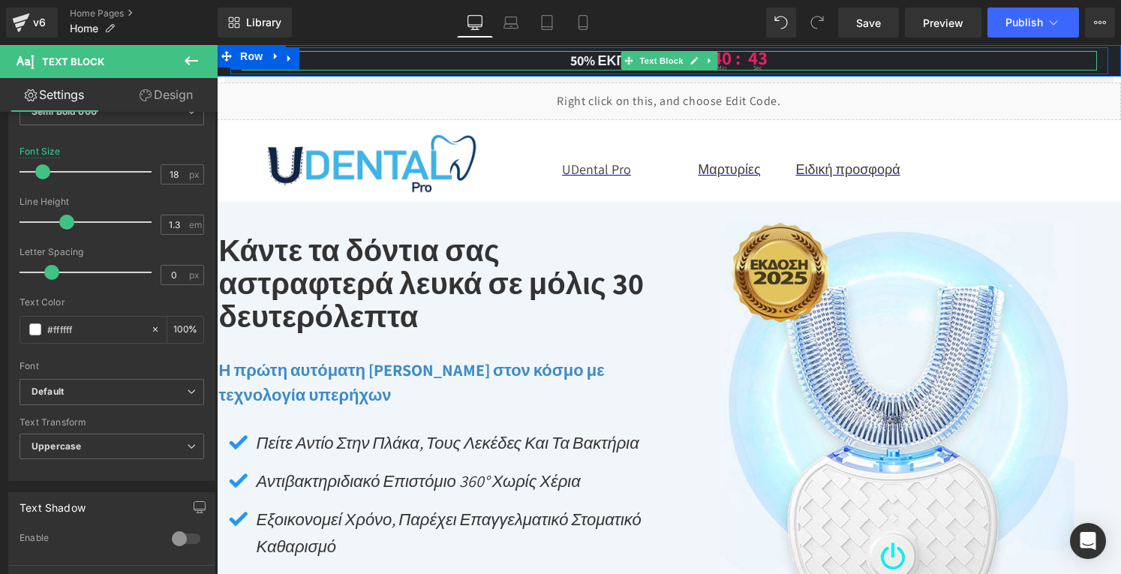
click at [395, 56] on p "50% έκπτωση 11 hrs : 40 : min 43 sec" at bounding box center [669, 61] width 855 height 20
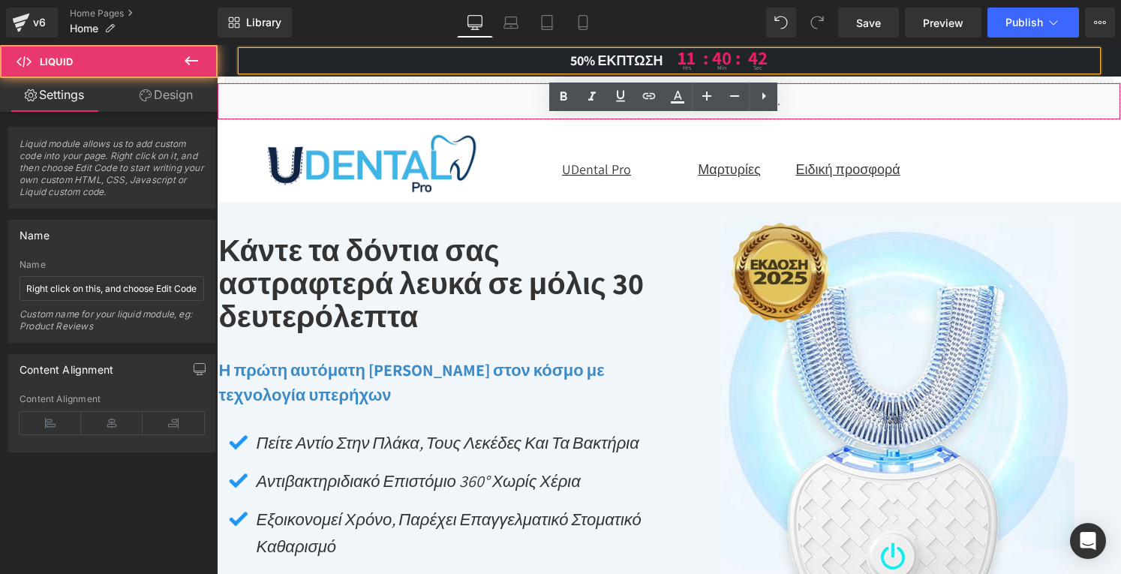
click at [960, 101] on div "Liquid" at bounding box center [669, 102] width 904 height 38
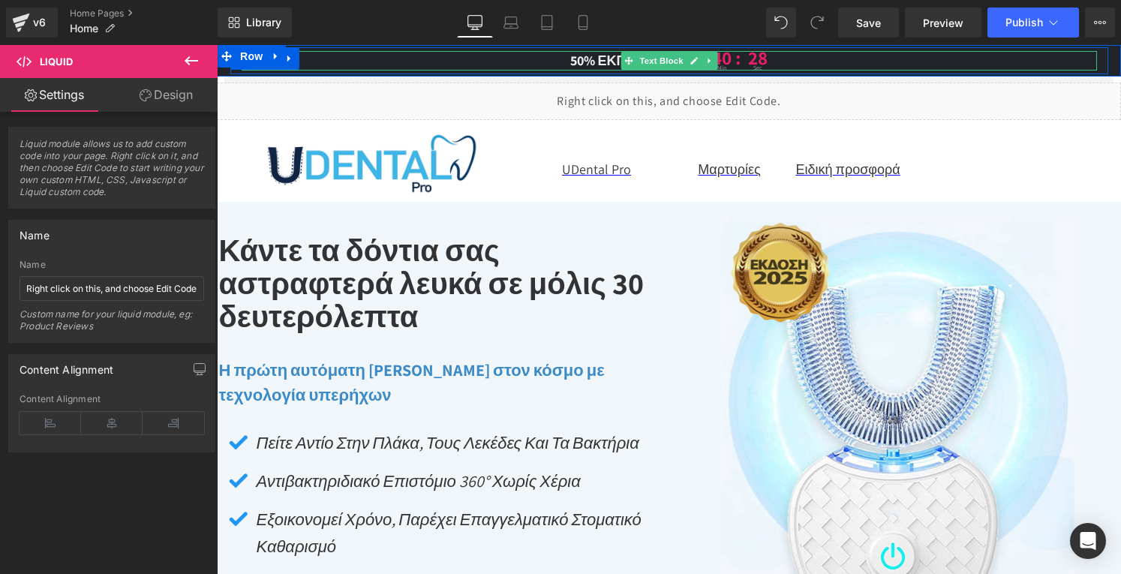
click at [599, 59] on span "50% έκπτωση" at bounding box center [616, 60] width 93 height 17
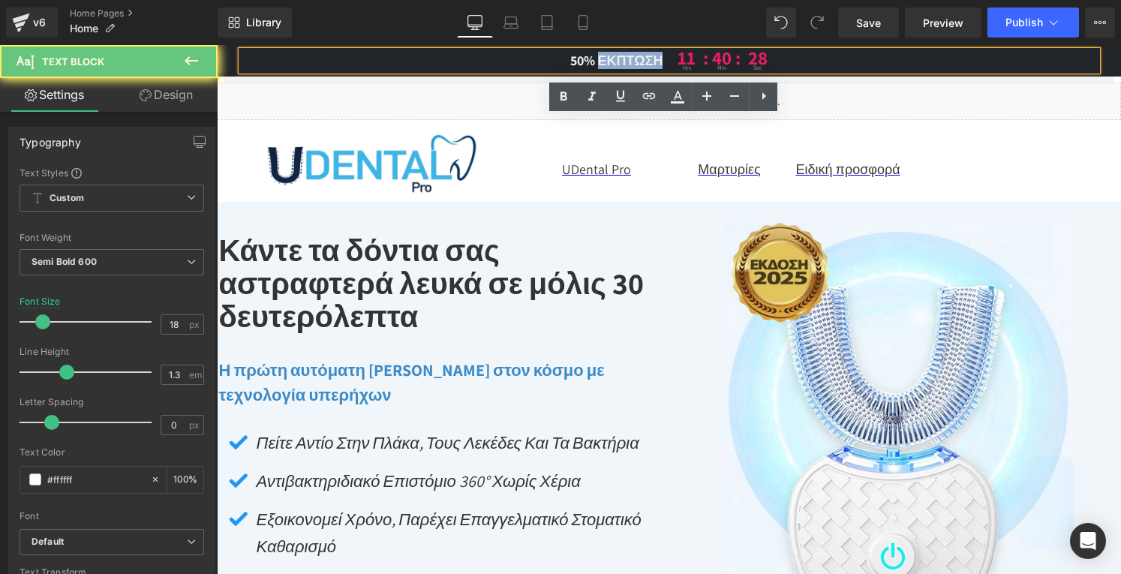
click at [599, 59] on span "50% έκπτωση" at bounding box center [616, 60] width 93 height 17
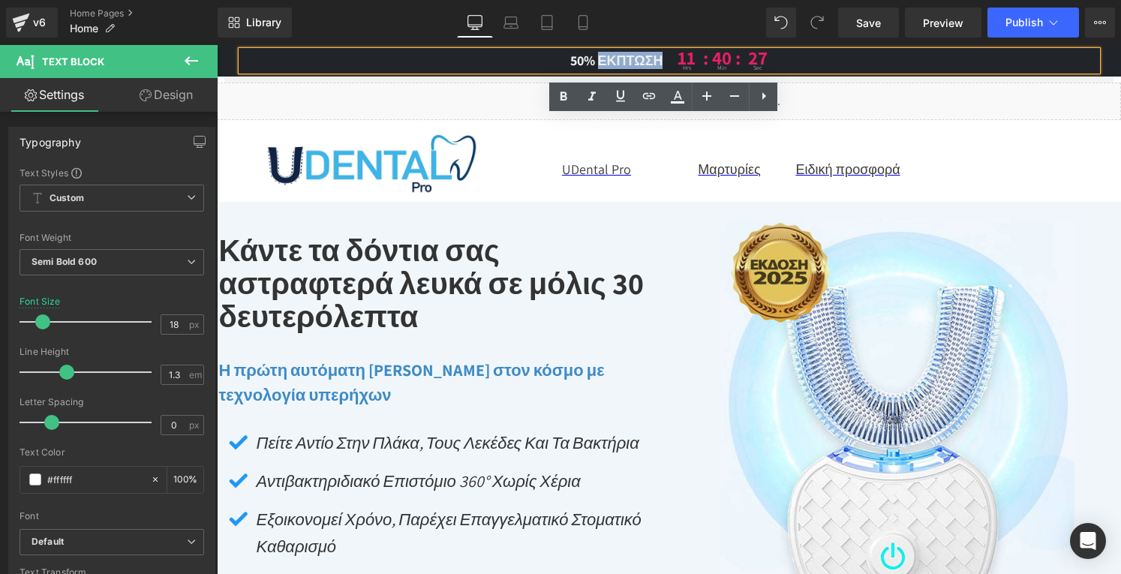
copy span "50% έκπτωση"
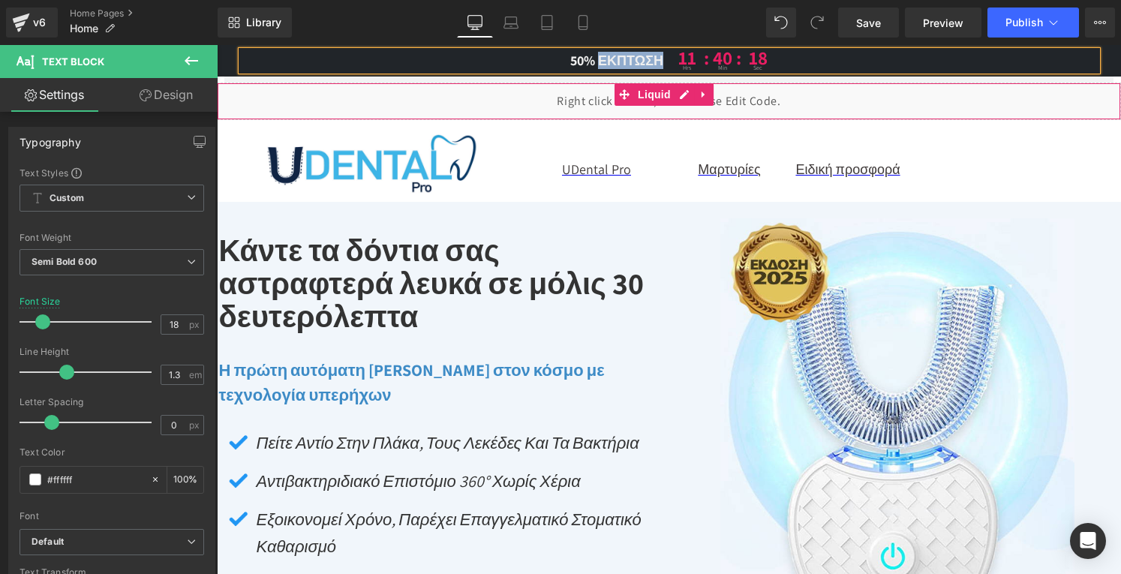
click at [464, 89] on div "Liquid" at bounding box center [669, 102] width 904 height 38
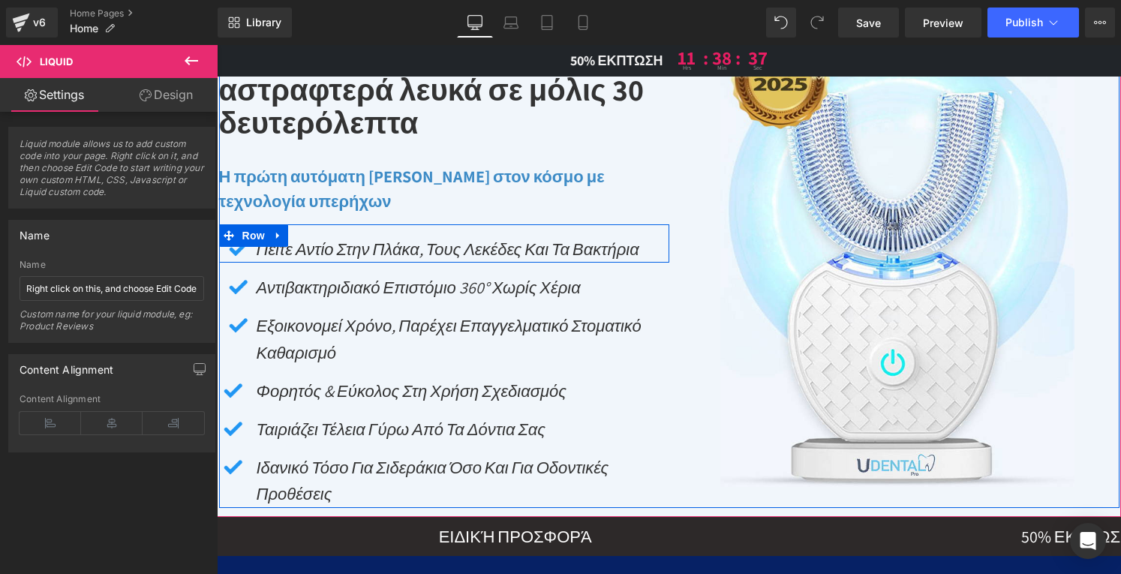
scroll to position [300, 0]
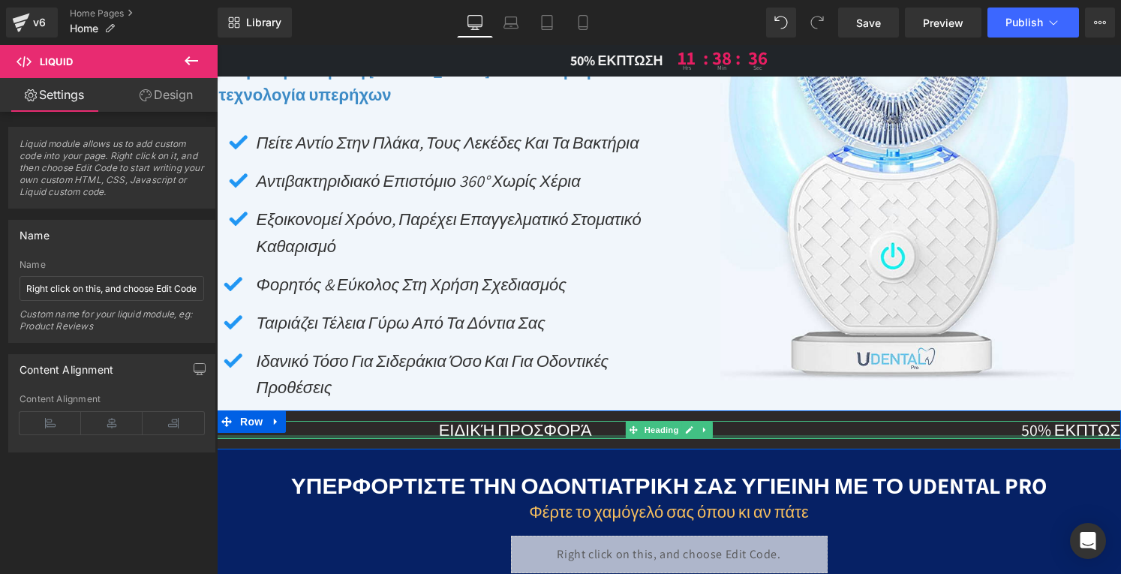
drag, startPoint x: 914, startPoint y: 437, endPoint x: 897, endPoint y: 563, distance: 127.2
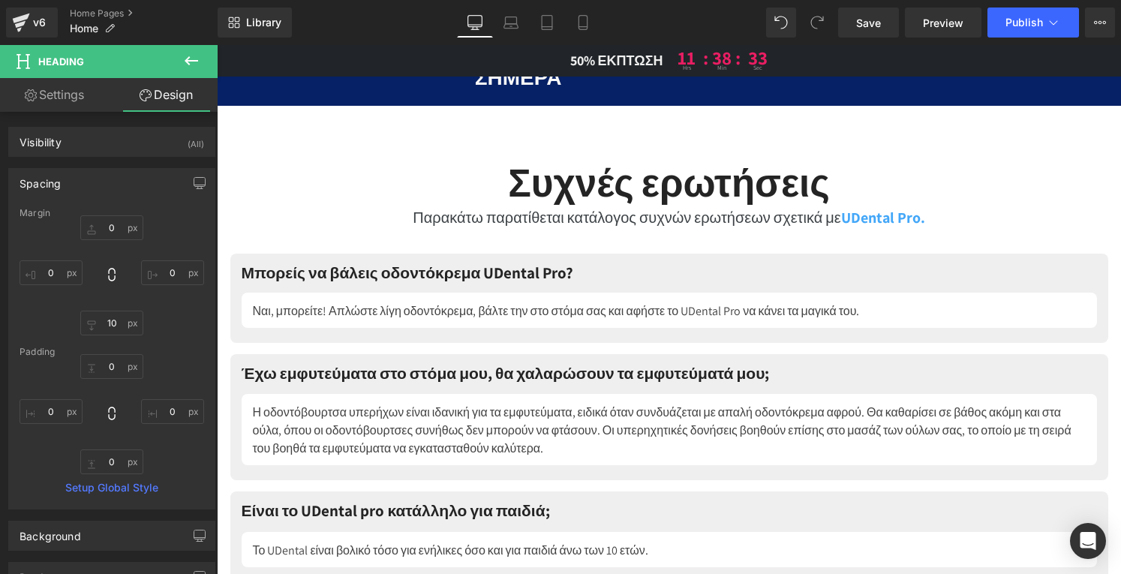
scroll to position [8974, 0]
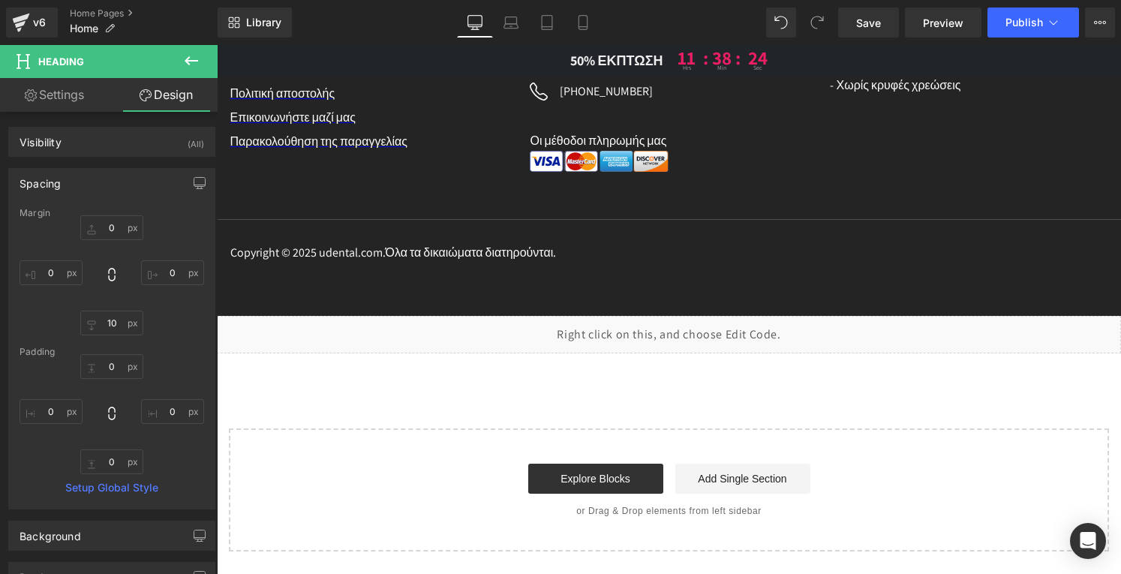
click at [687, 327] on div "Liquid" at bounding box center [669, 335] width 904 height 38
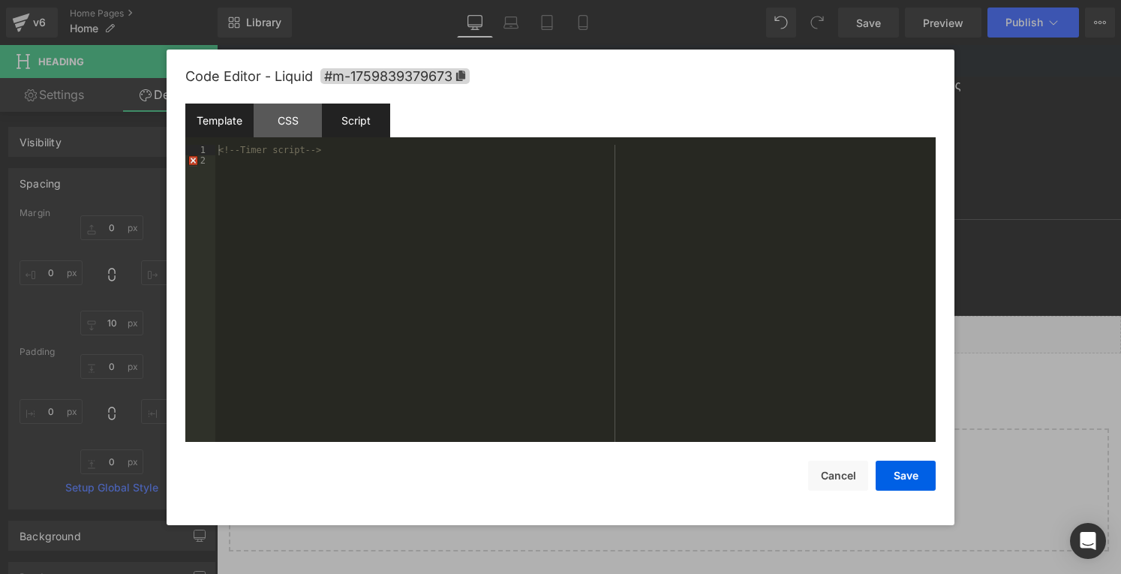
click at [363, 114] on div "Script" at bounding box center [356, 121] width 68 height 34
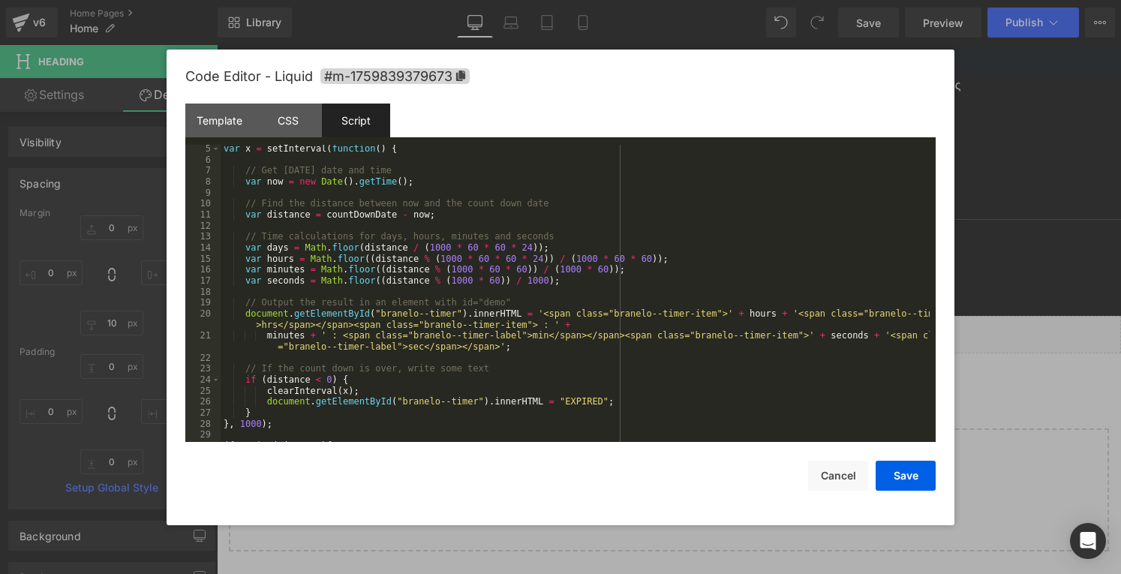
scroll to position [88, 0]
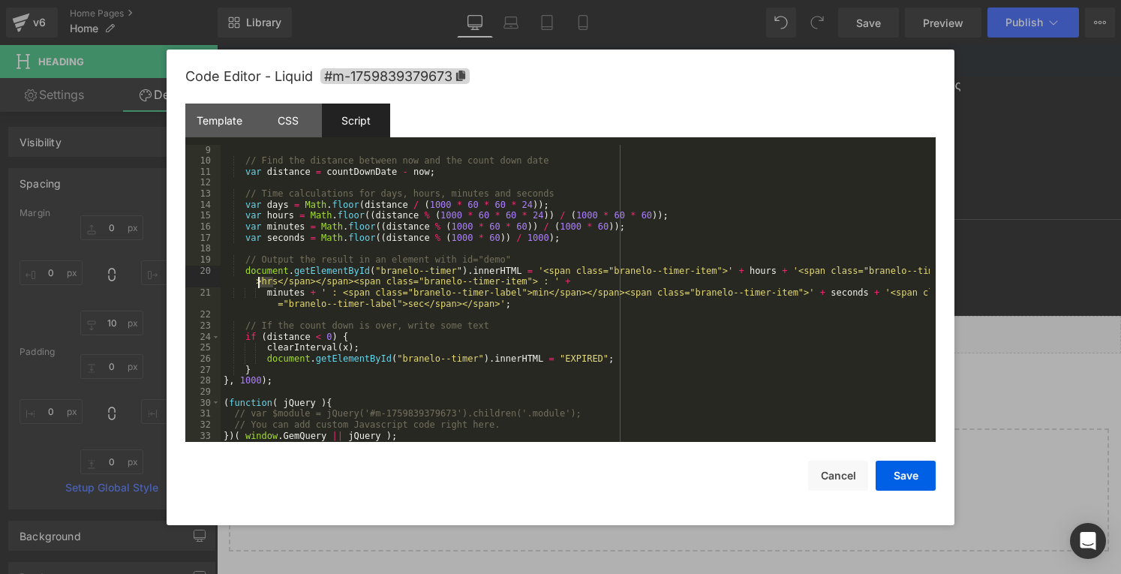
drag, startPoint x: 272, startPoint y: 283, endPoint x: 260, endPoint y: 283, distance: 12.8
click at [260, 283] on div "// Find the distance between now and the count down date var distance = countDo…" at bounding box center [575, 304] width 709 height 319
drag, startPoint x: 521, startPoint y: 293, endPoint x: 506, endPoint y: 292, distance: 14.3
click at [506, 292] on div "// Find the distance between now and the count down date var distance = countDo…" at bounding box center [575, 304] width 709 height 319
drag, startPoint x: 406, startPoint y: 306, endPoint x: 393, endPoint y: 305, distance: 12.8
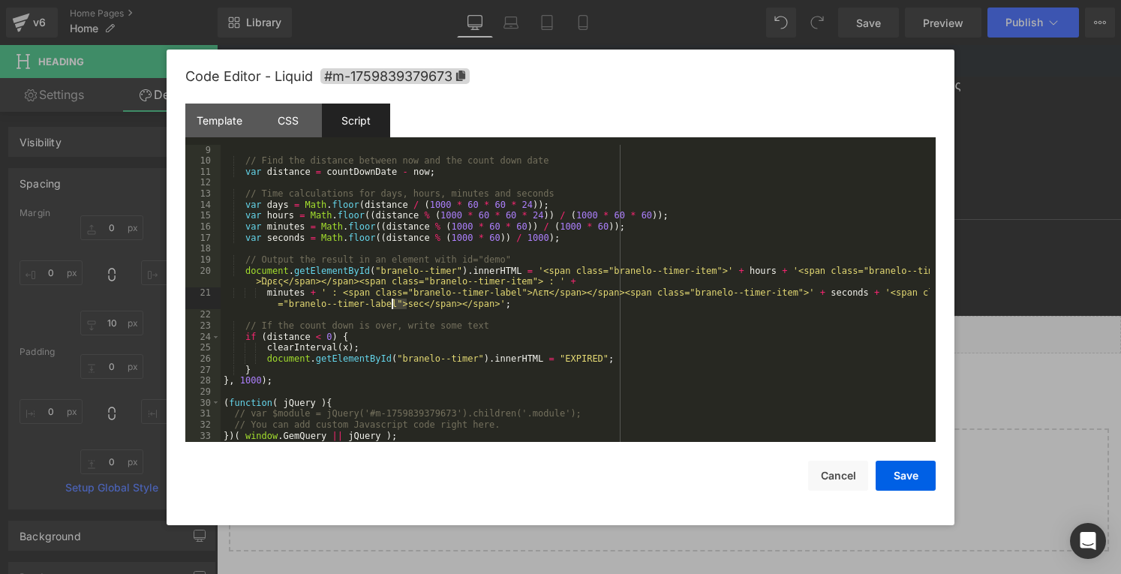
click at [393, 305] on div "// Find the distance between now and the count down date var distance = countDo…" at bounding box center [575, 304] width 709 height 319
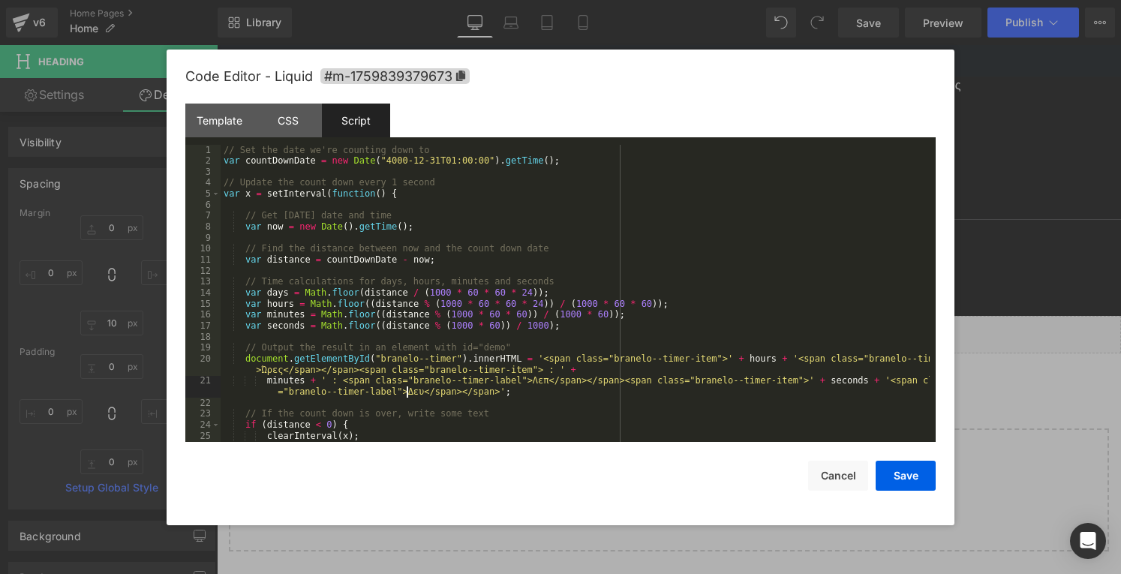
scroll to position [0, 0]
click at [906, 476] on button "Save" at bounding box center [906, 476] width 60 height 30
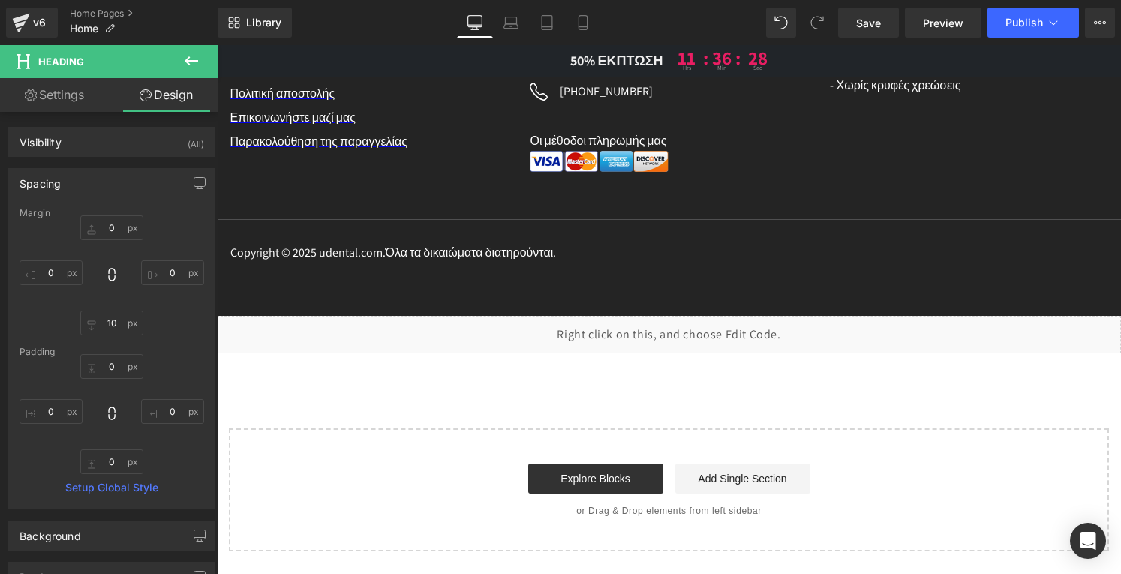
click at [690, 326] on div "Liquid" at bounding box center [669, 335] width 904 height 38
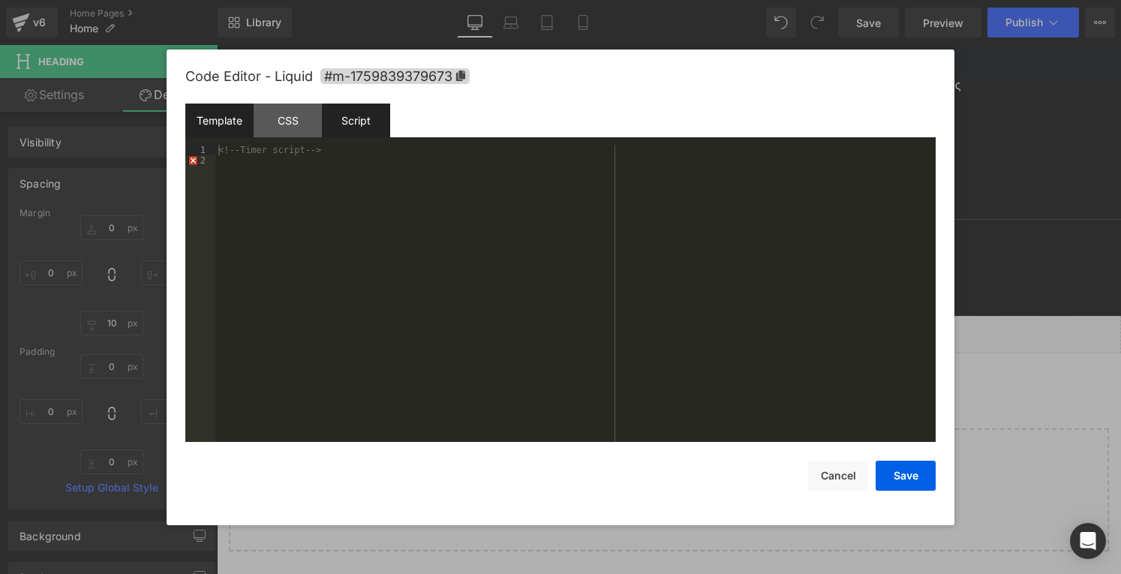
click at [371, 125] on div "Script" at bounding box center [356, 121] width 68 height 34
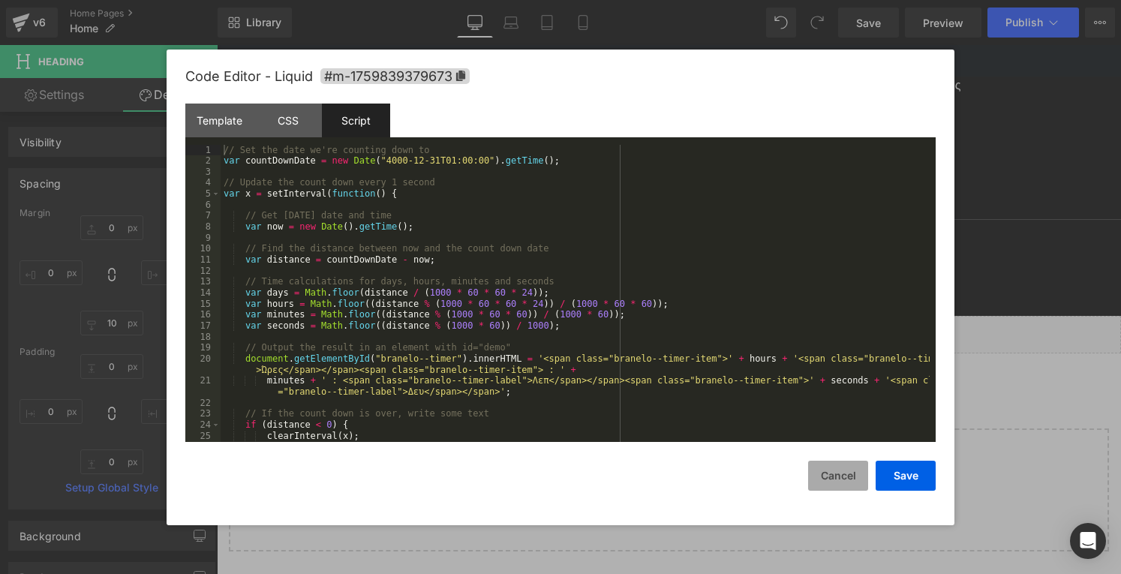
click at [853, 480] on button "Cancel" at bounding box center [838, 476] width 60 height 30
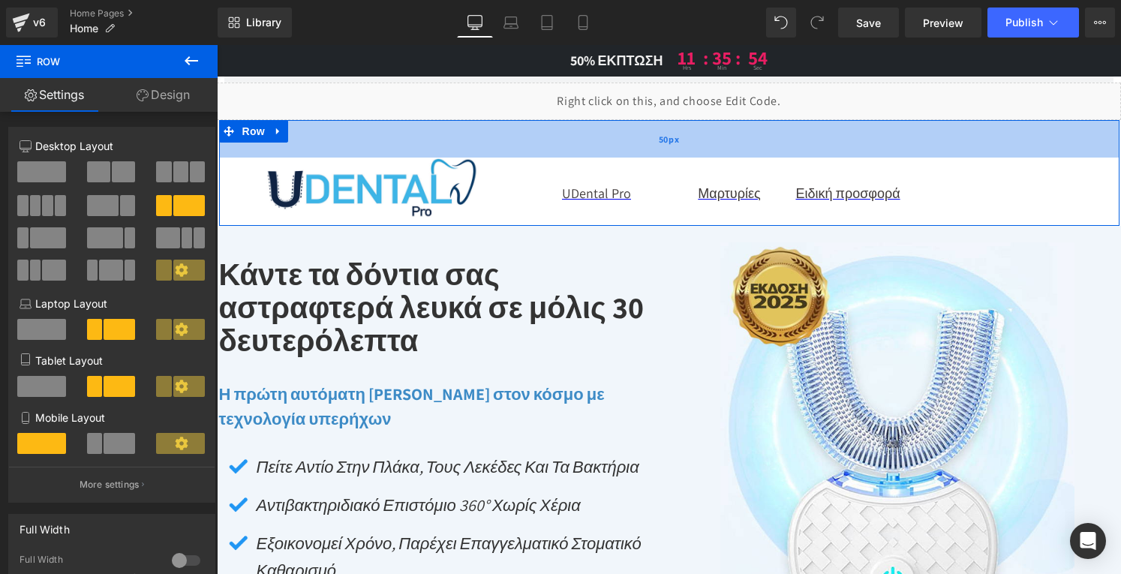
drag, startPoint x: 463, startPoint y: 127, endPoint x: 464, endPoint y: 151, distance: 24.0
click at [464, 151] on div "50px" at bounding box center [669, 139] width 900 height 38
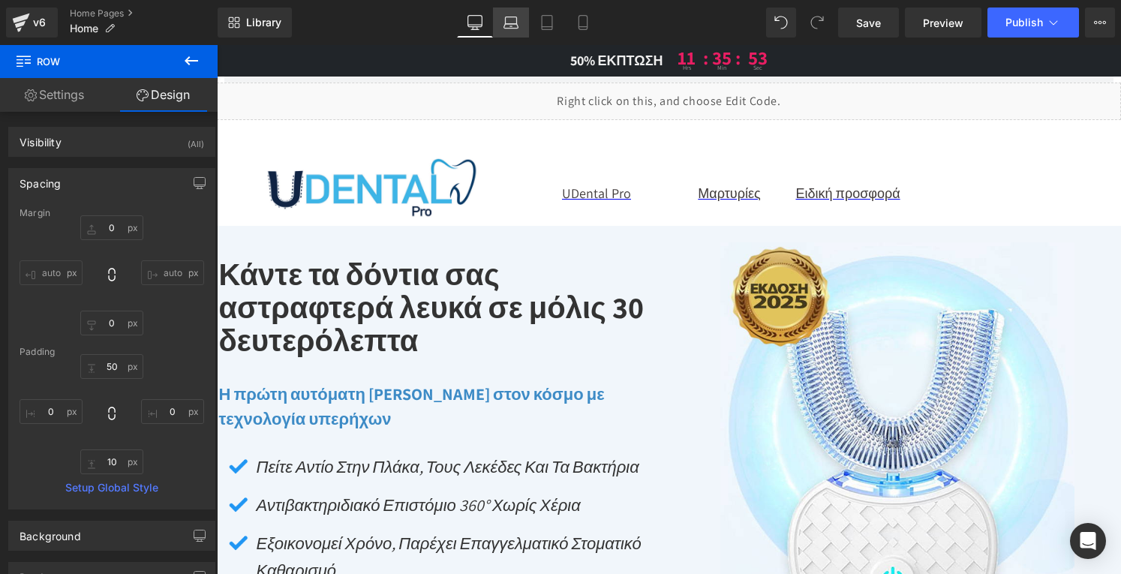
click at [513, 26] on icon at bounding box center [510, 22] width 15 height 15
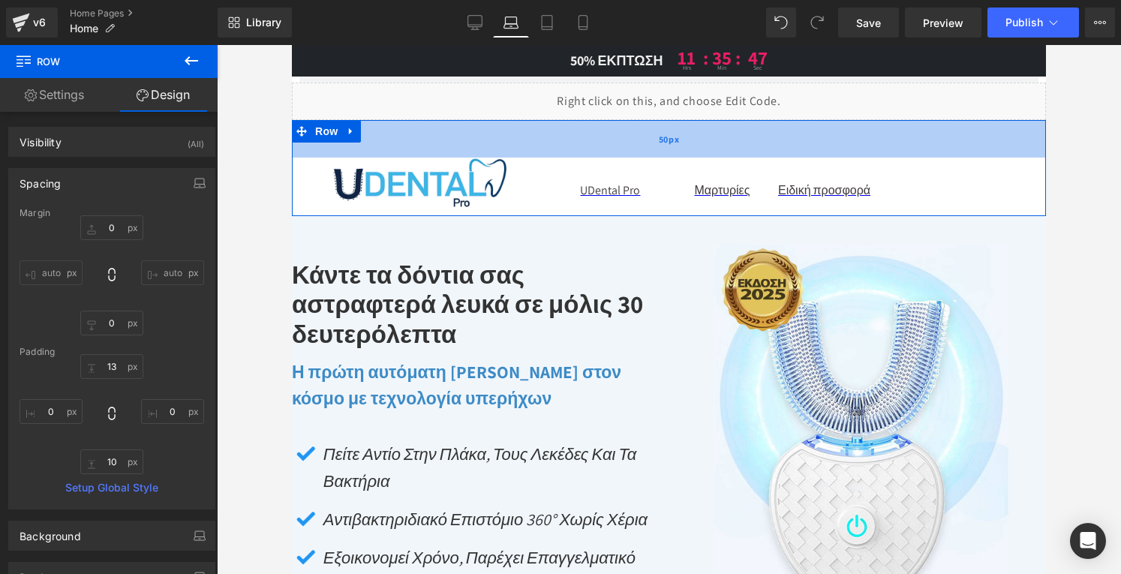
drag, startPoint x: 423, startPoint y: 128, endPoint x: 423, endPoint y: 156, distance: 27.8
click at [423, 156] on div "50px" at bounding box center [669, 139] width 754 height 38
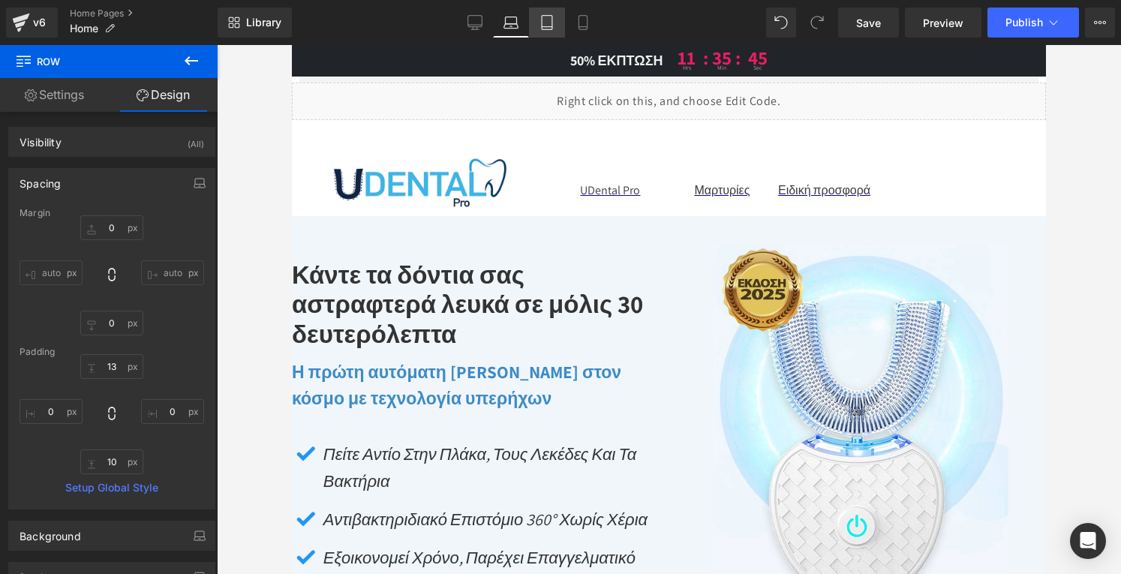
click at [548, 20] on icon at bounding box center [546, 22] width 15 height 15
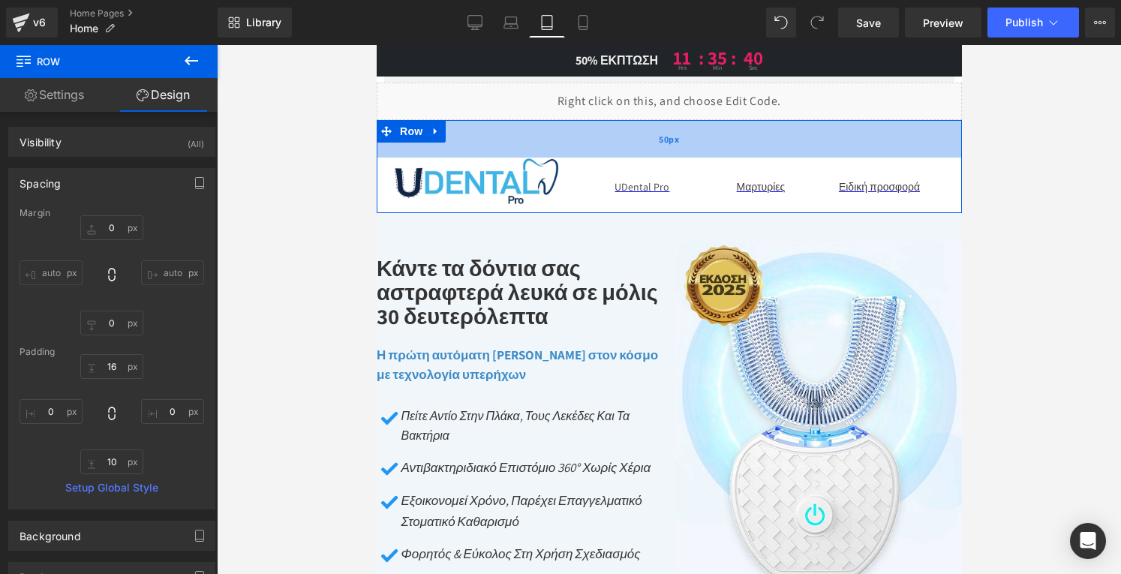
drag, startPoint x: 455, startPoint y: 125, endPoint x: 458, endPoint y: 151, distance: 25.6
click at [458, 151] on div "50px" at bounding box center [668, 139] width 585 height 38
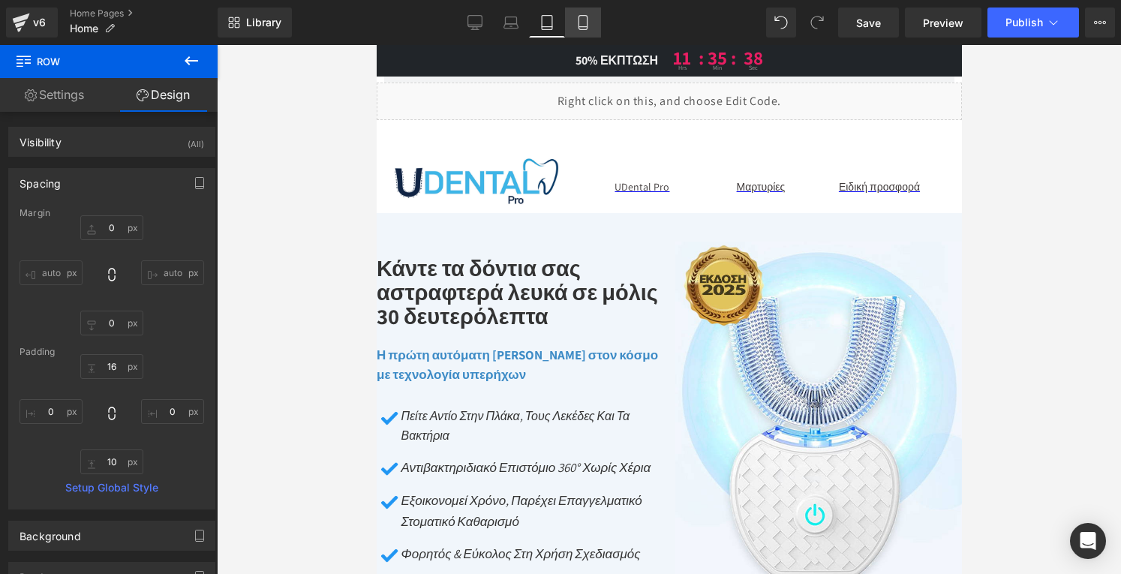
click at [583, 29] on icon at bounding box center [582, 22] width 15 height 15
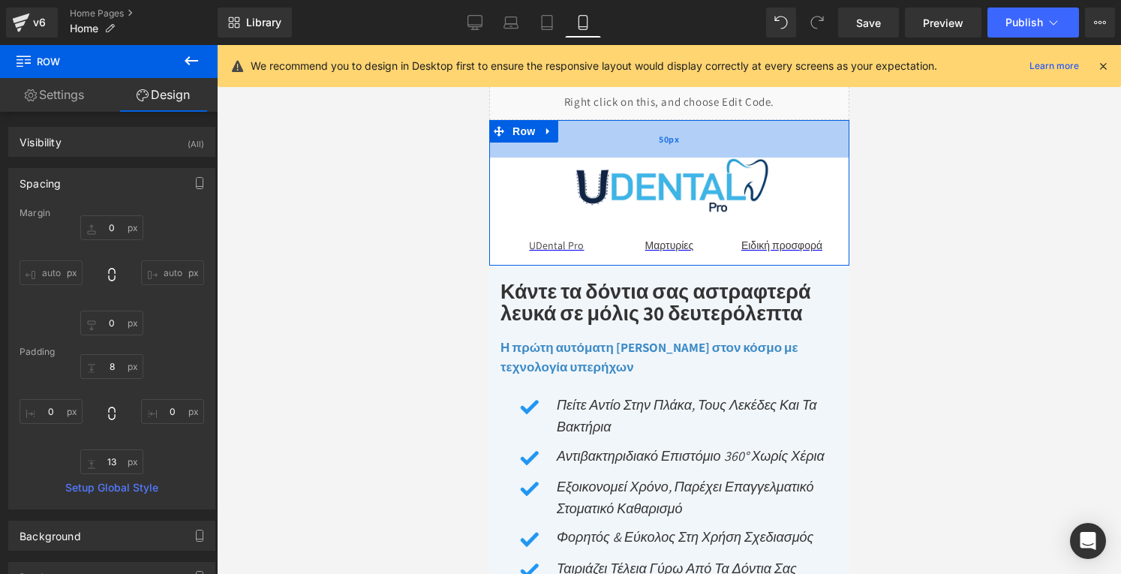
drag, startPoint x: 611, startPoint y: 123, endPoint x: 608, endPoint y: 155, distance: 31.6
click at [608, 155] on div "50px" at bounding box center [668, 139] width 360 height 38
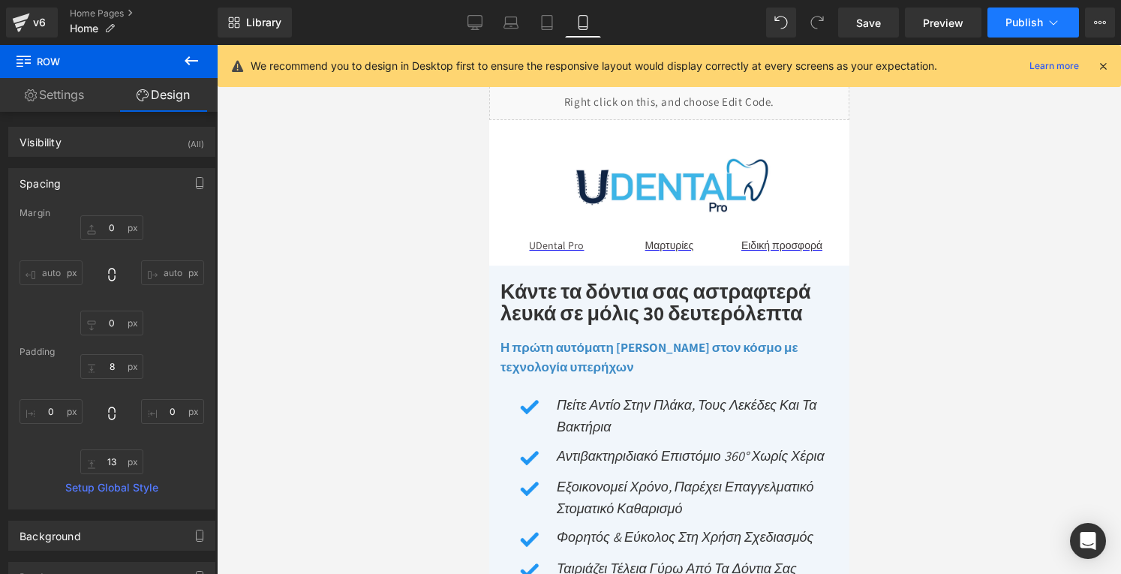
click at [1027, 17] on span "Publish" at bounding box center [1024, 23] width 38 height 12
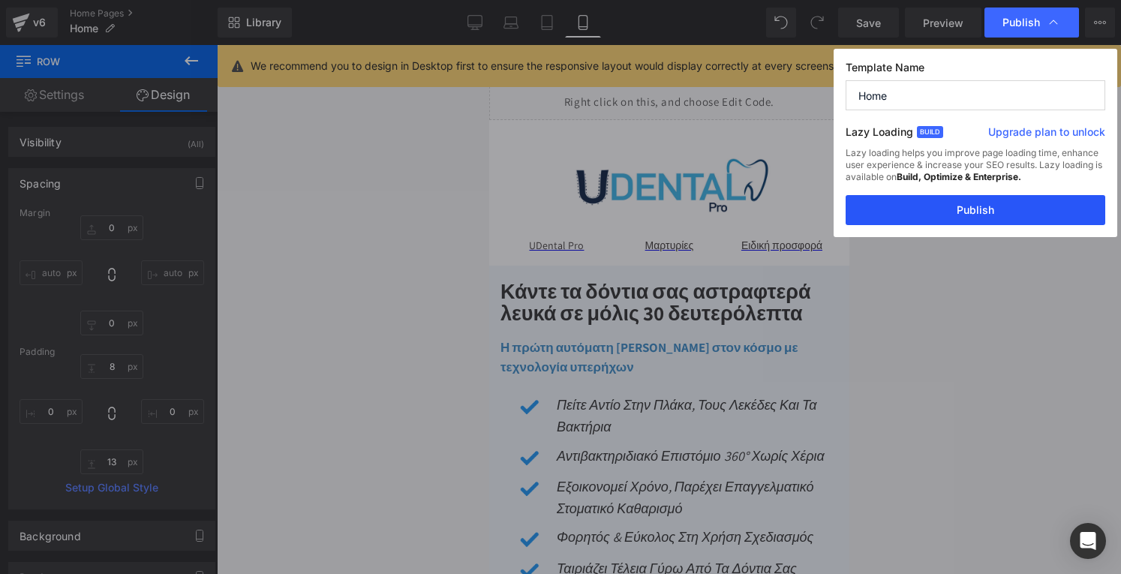
click at [986, 212] on button "Publish" at bounding box center [976, 210] width 260 height 30
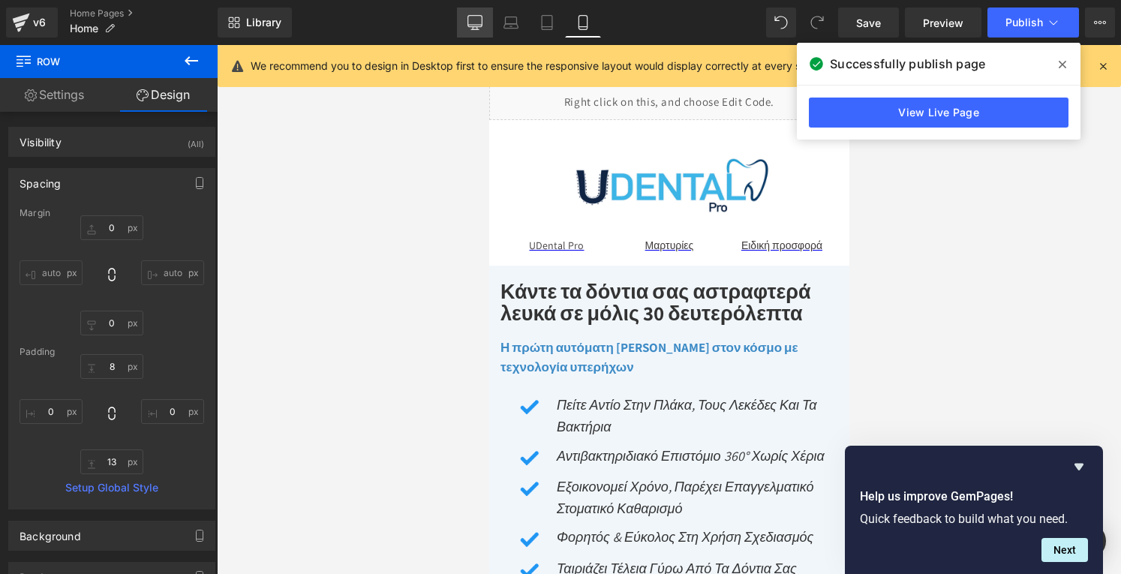
click at [482, 22] on icon at bounding box center [474, 22] width 15 height 15
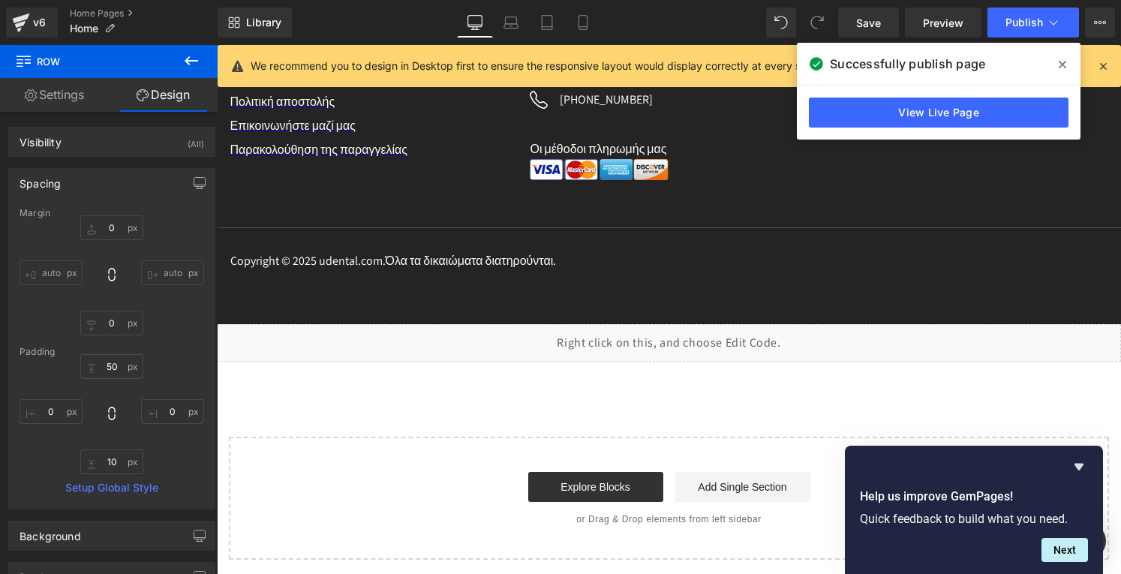
scroll to position [8998, 0]
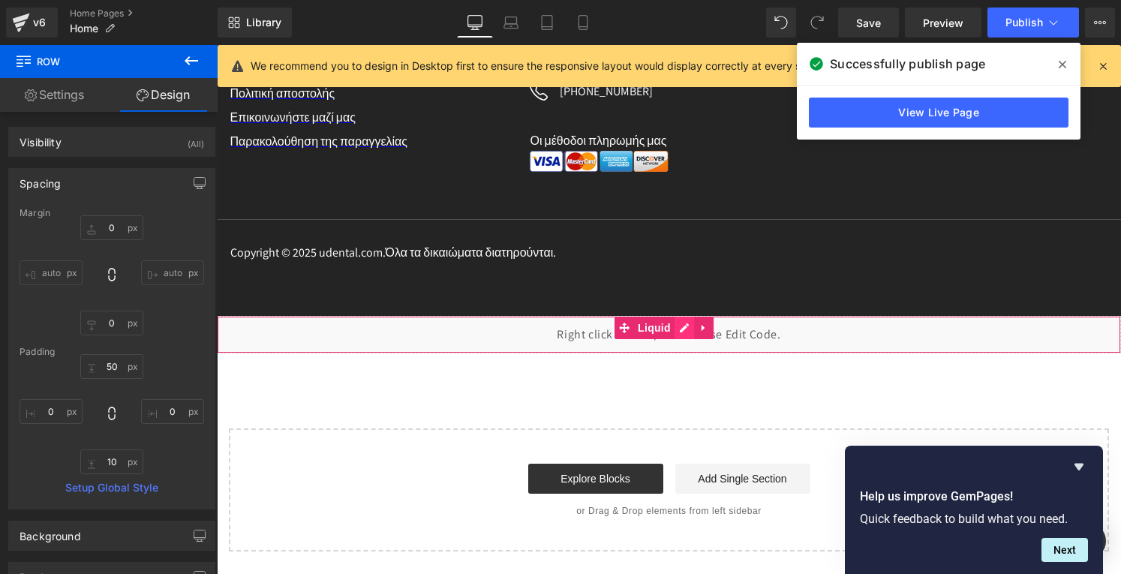
click at [687, 328] on div "Liquid" at bounding box center [669, 335] width 904 height 38
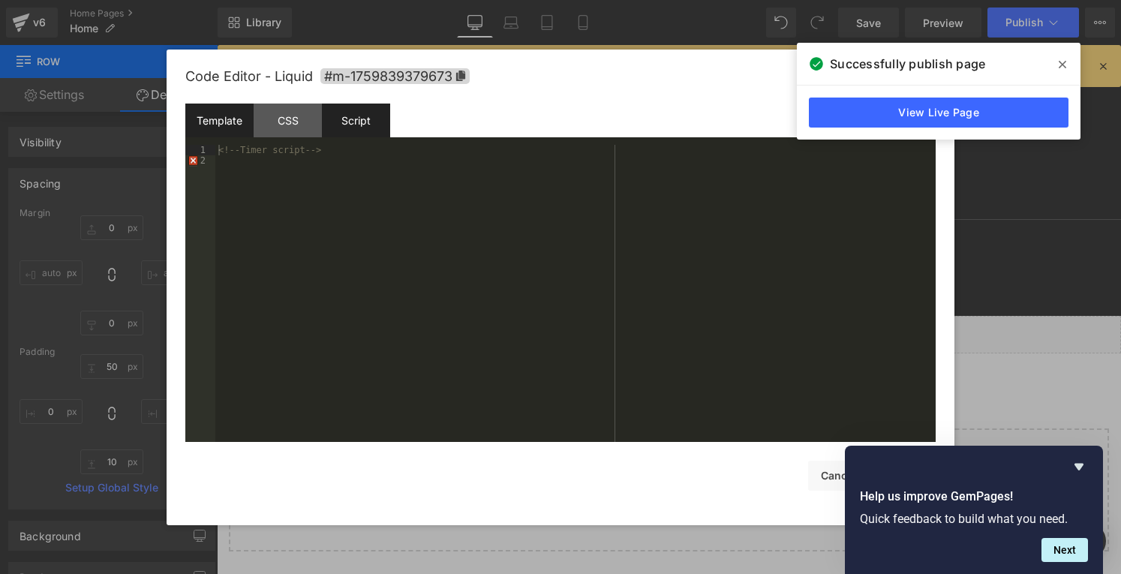
click at [358, 112] on div "Script" at bounding box center [356, 121] width 68 height 34
